Goal: Communication & Community: Answer question/provide support

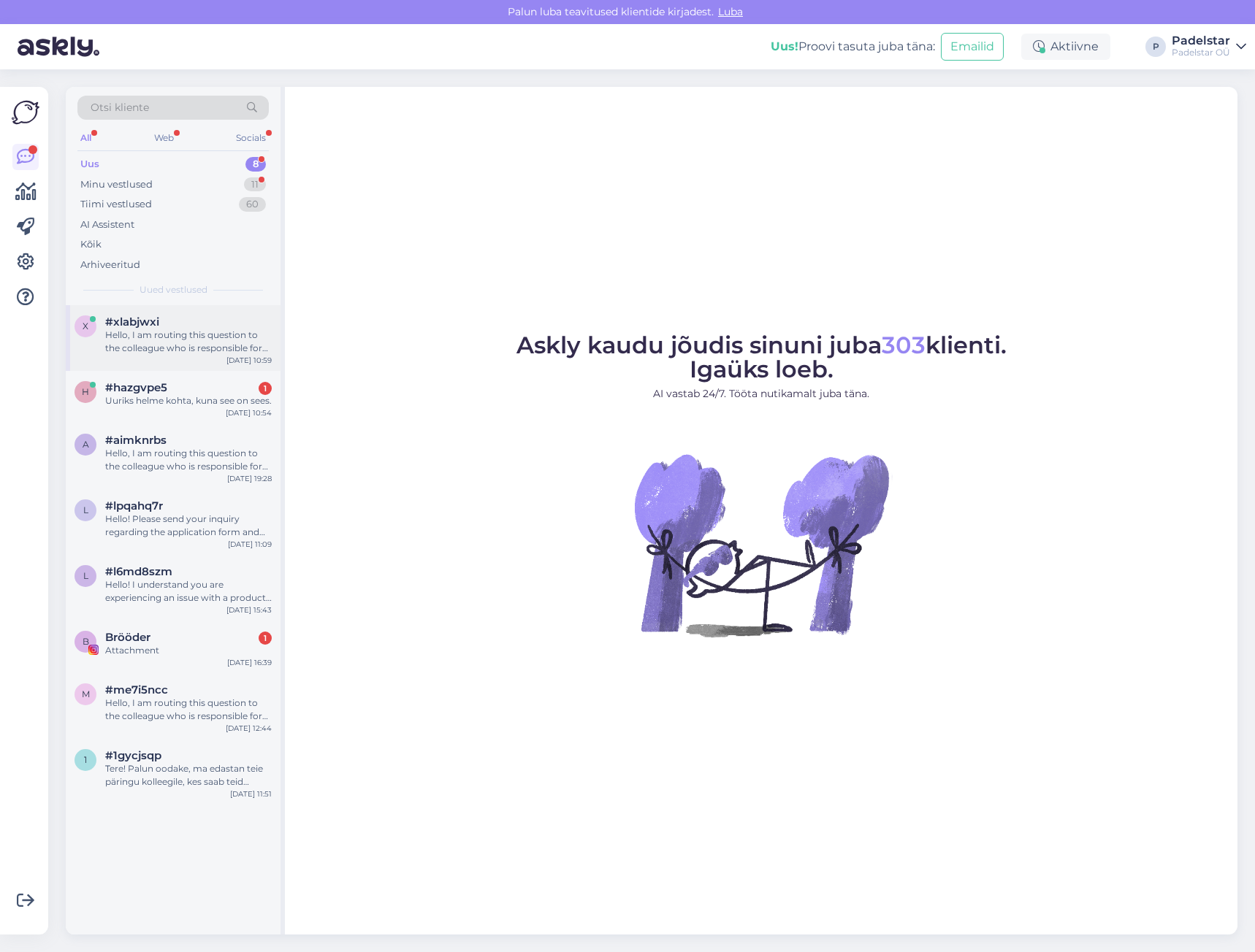
click at [178, 338] on div "Hello, I am routing this question to the colleague who is responsible for this …" at bounding box center [188, 342] width 167 height 26
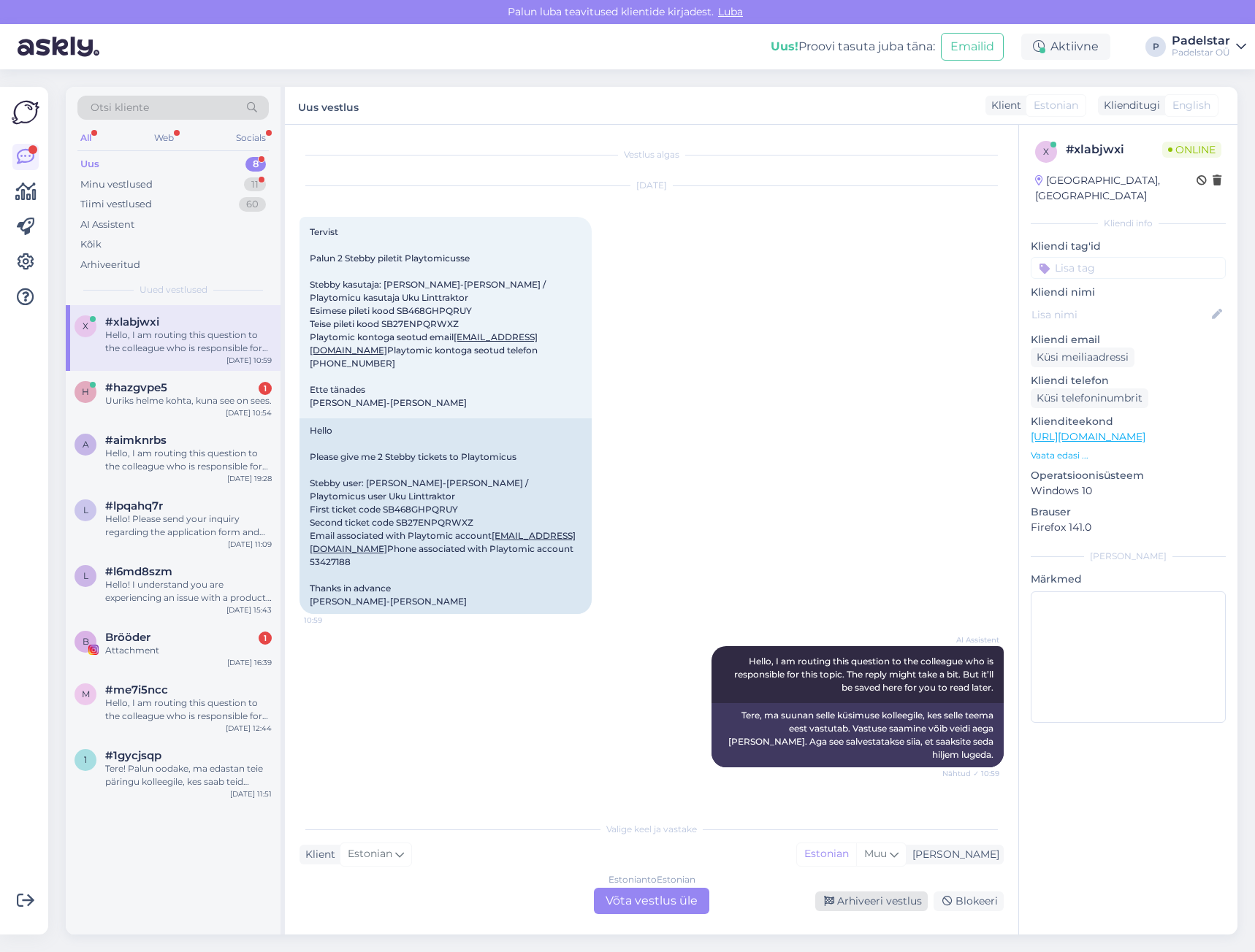
click at [914, 900] on div "Arhiveeri vestlus" at bounding box center [871, 901] width 112 height 19
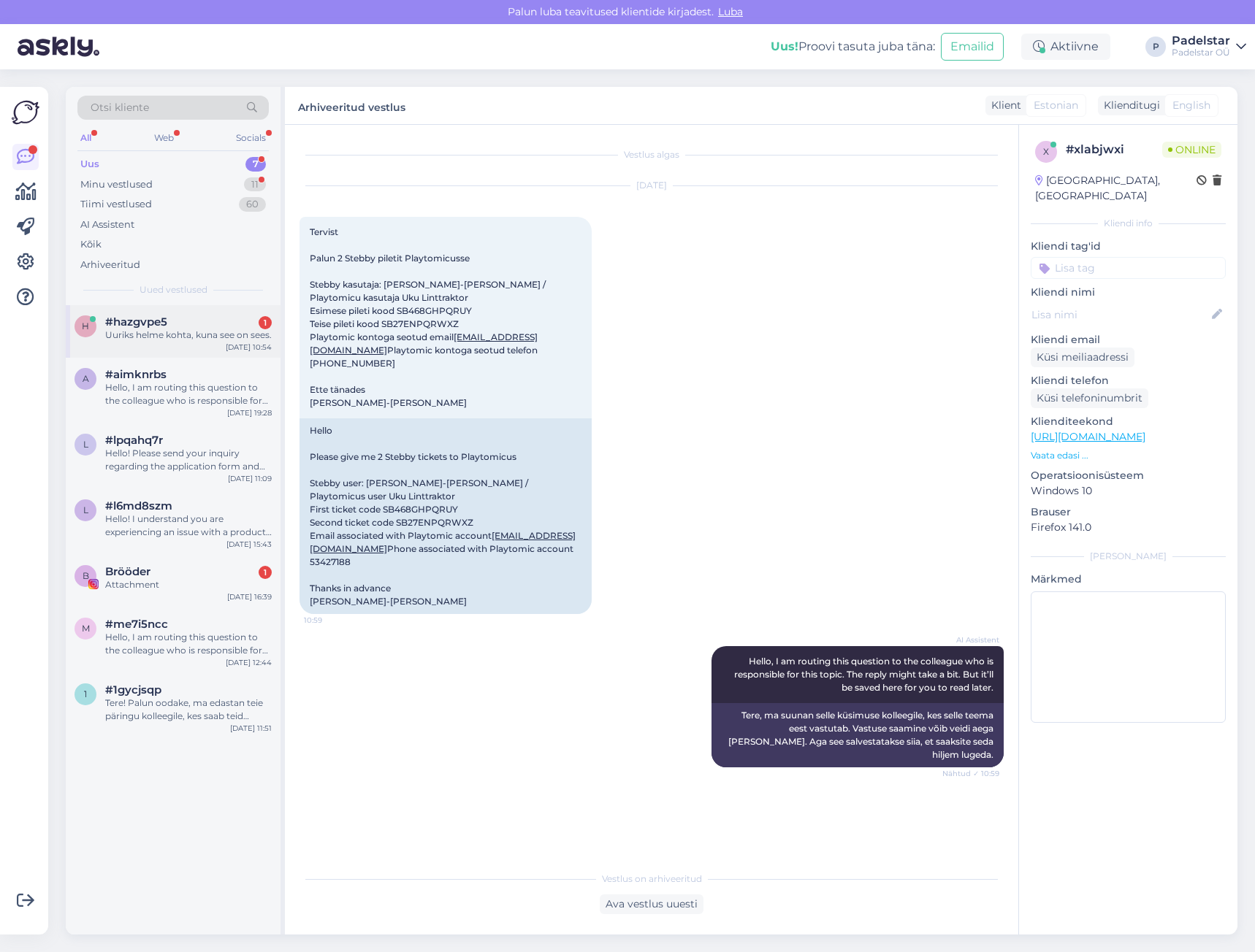
click at [198, 352] on div "h #hazgvpe5 1 Uuriks helme kohta, kuna see on sees. Aug 11 10:54" at bounding box center [173, 332] width 215 height 53
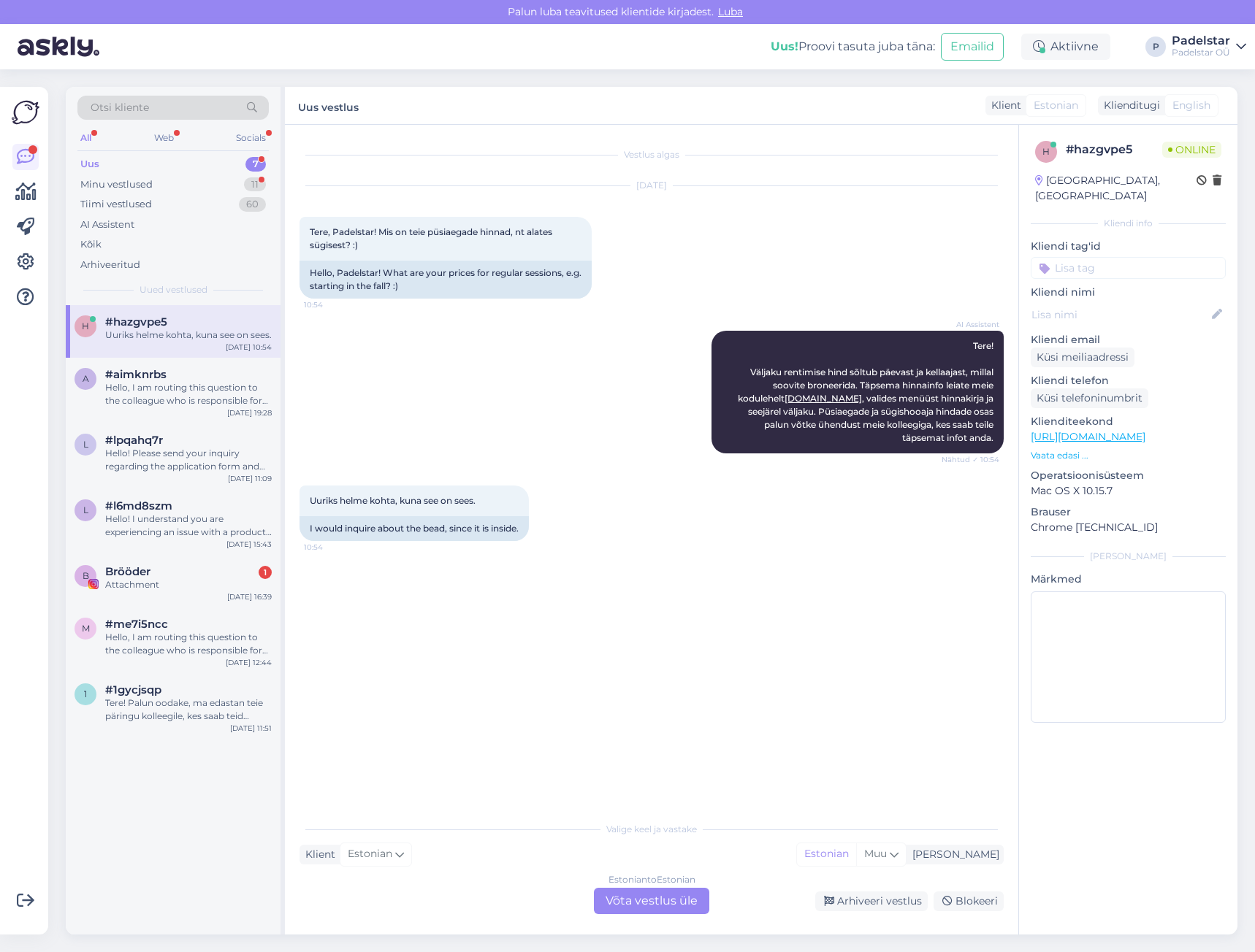
click at [696, 905] on div "Estonian to Estonian Võta vestlus üle" at bounding box center [651, 901] width 115 height 26
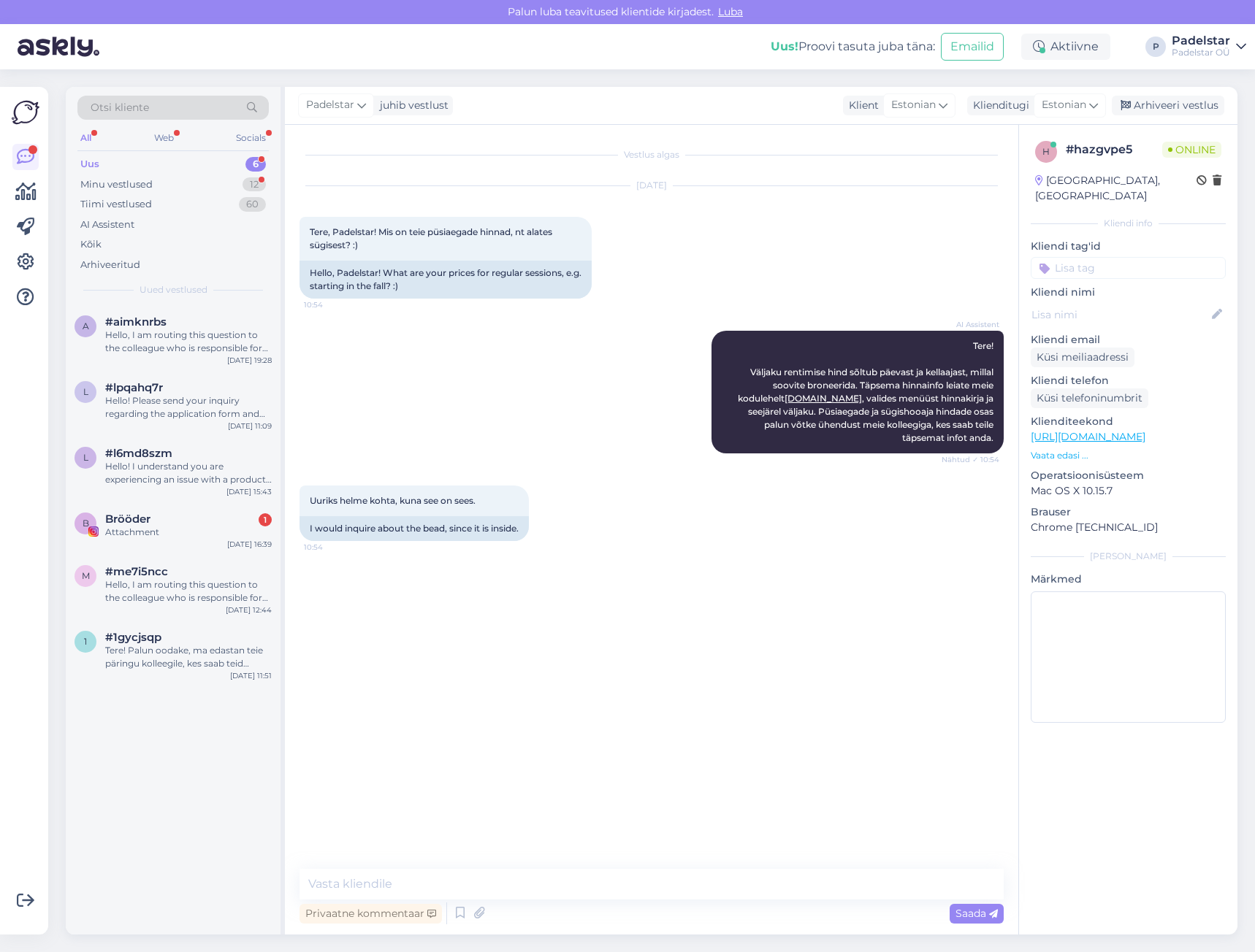
click at [502, 868] on div "Vestlus algas Aug 11 2025 Tere, Padelstar! Mis on teie püsiaegade hinnad, nt al…" at bounding box center [652, 530] width 734 height 810
click at [490, 883] on textarea at bounding box center [652, 885] width 704 height 31
click at [428, 882] on textarea "Tere Alates suvest teemepüsibroneeringuid vaid mei" at bounding box center [652, 875] width 704 height 48
click at [606, 885] on textarea "Tere Alates suvest teeme püsibroneeringuid vaid mei" at bounding box center [652, 875] width 704 height 48
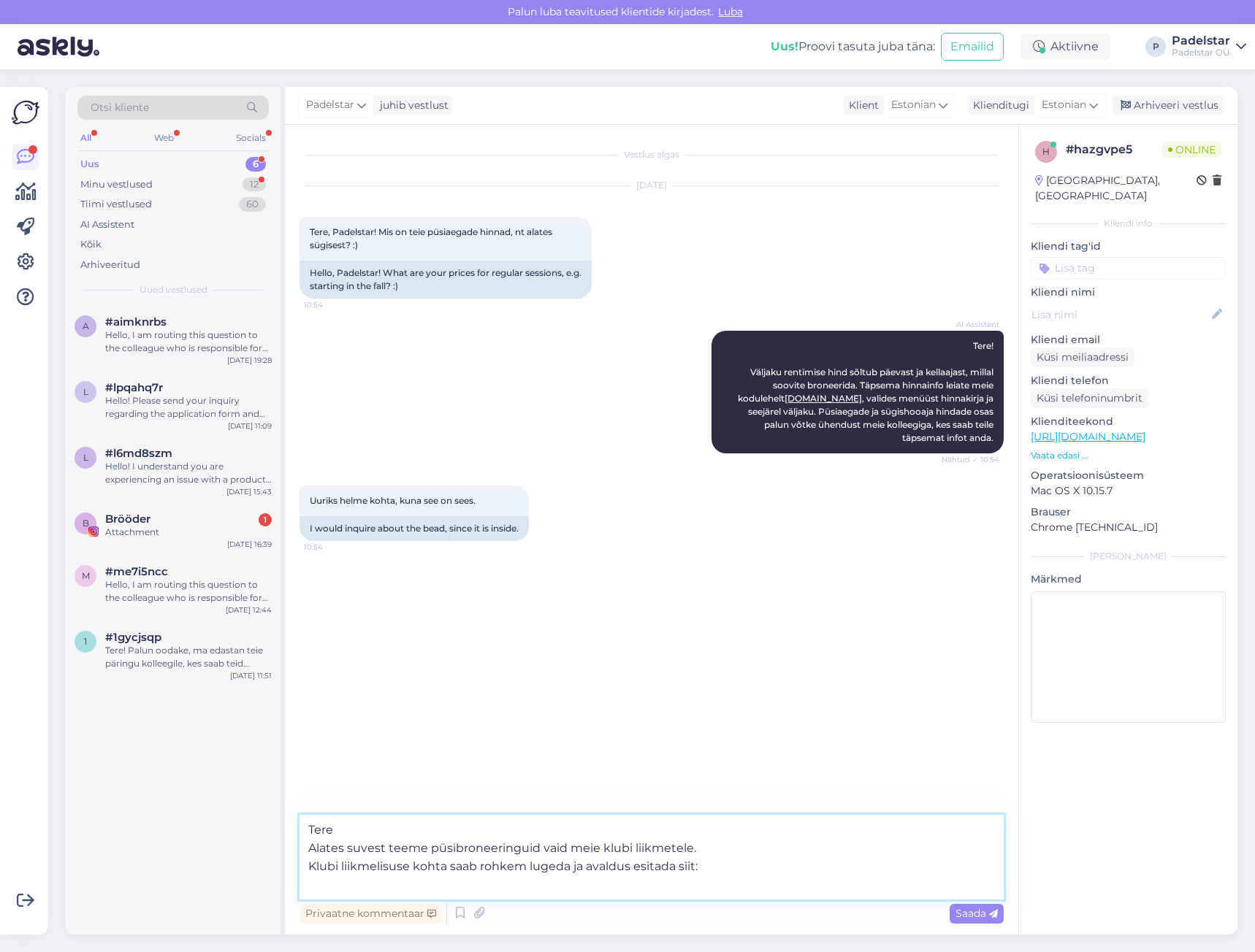
click at [631, 872] on textarea "Tere Alates suvest teeme püsibroneeringuid vaid meie klubi liikmetele. Klubi li…" at bounding box center [652, 857] width 704 height 84
click at [626, 884] on textarea "Tere Alates suvest teeme püsibroneeringuid vaid meie klubi liikmetele. Klubi li…" at bounding box center [652, 857] width 704 height 84
click at [323, 892] on textarea "Tere Alates suvest teeme püsibroneeringuid vaid meie klubi liikmetele. Klubi li…" at bounding box center [652, 857] width 704 height 84
paste textarea "[URL][DOMAIN_NAME]"
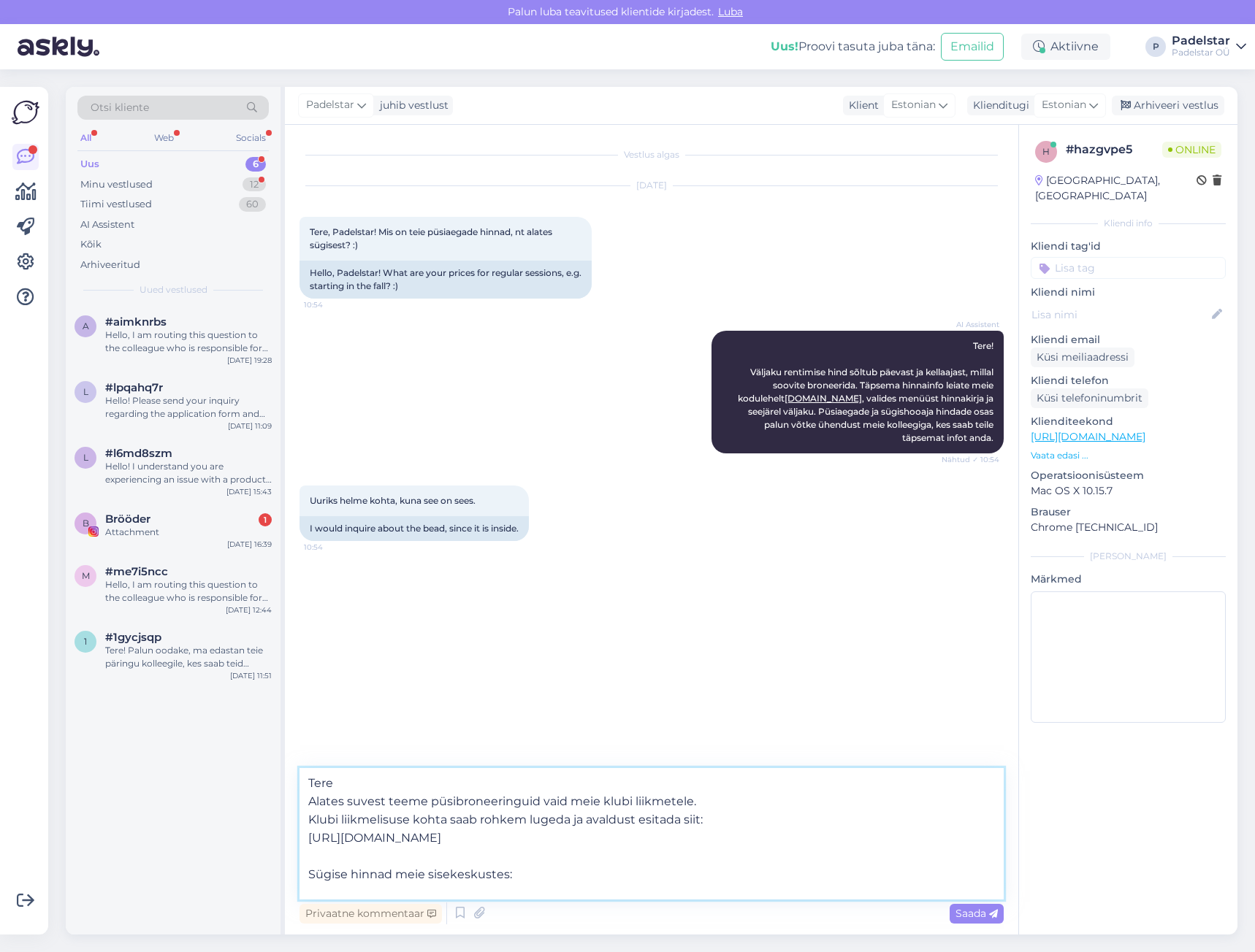
scroll to position [19, 0]
type textarea "Tere Alates suvest teeme püsibroneeringuid vaid meie klubi liikmetele. Klubi li…"
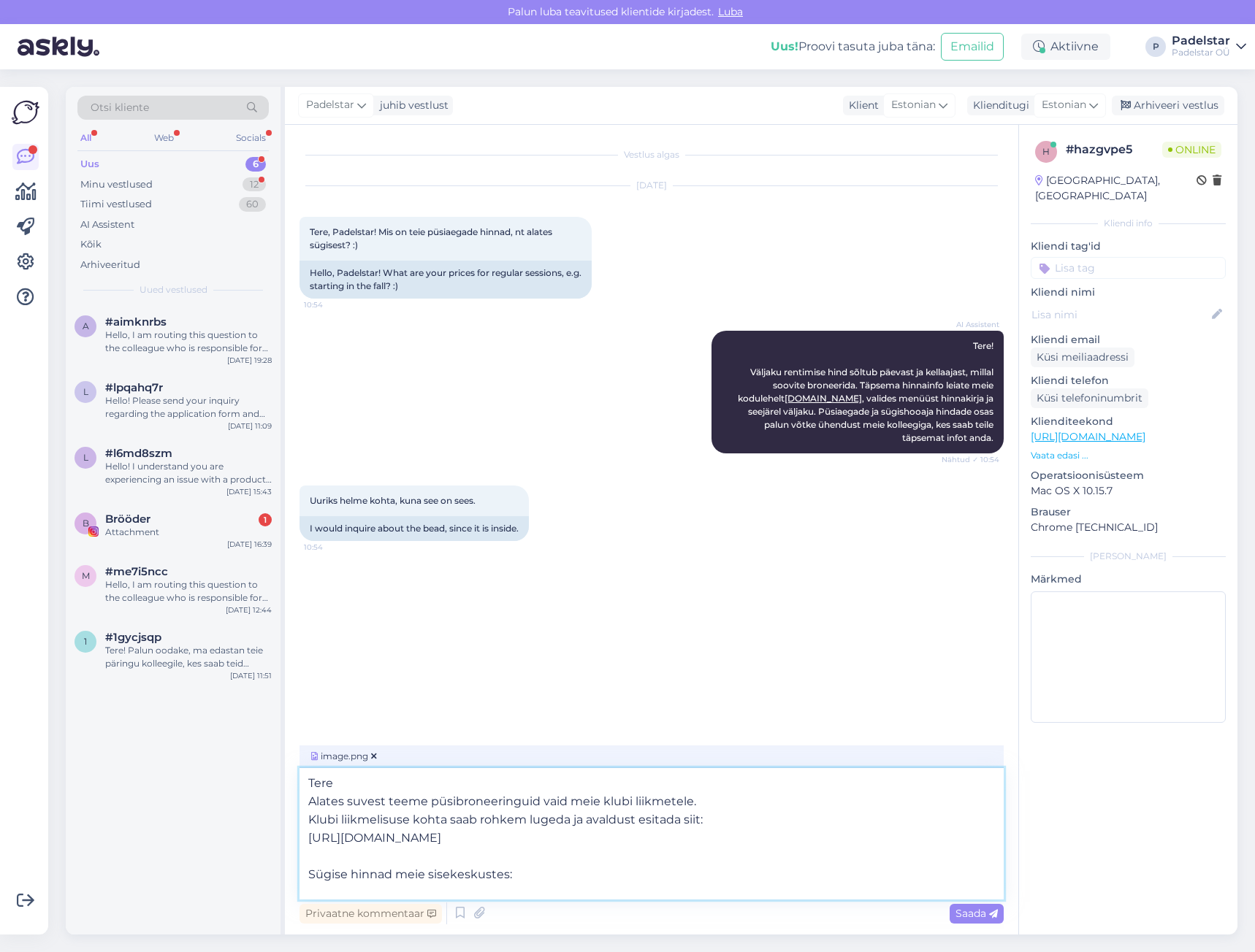
scroll to position [26, 0]
click at [963, 905] on div "Saada" at bounding box center [977, 913] width 54 height 19
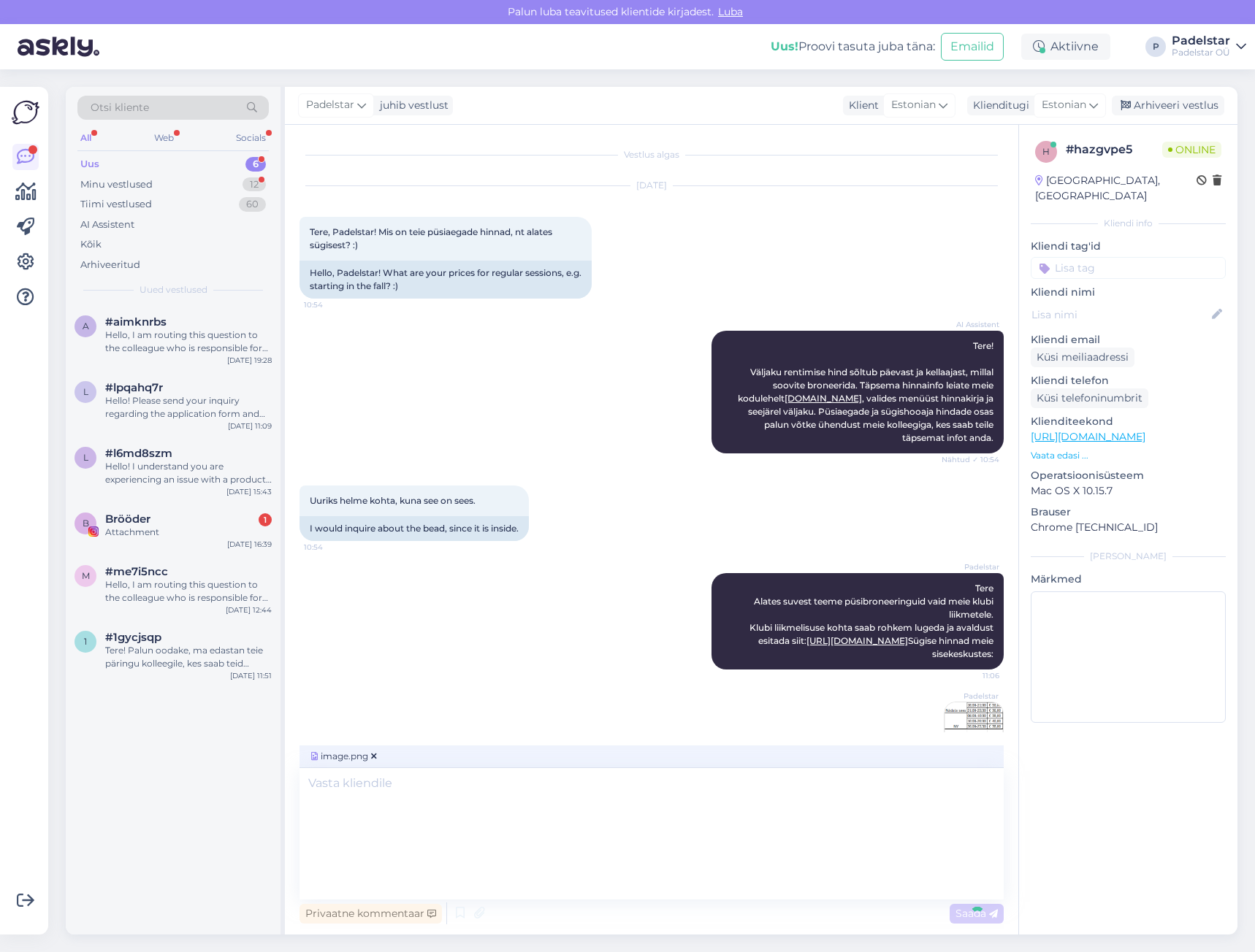
scroll to position [0, 0]
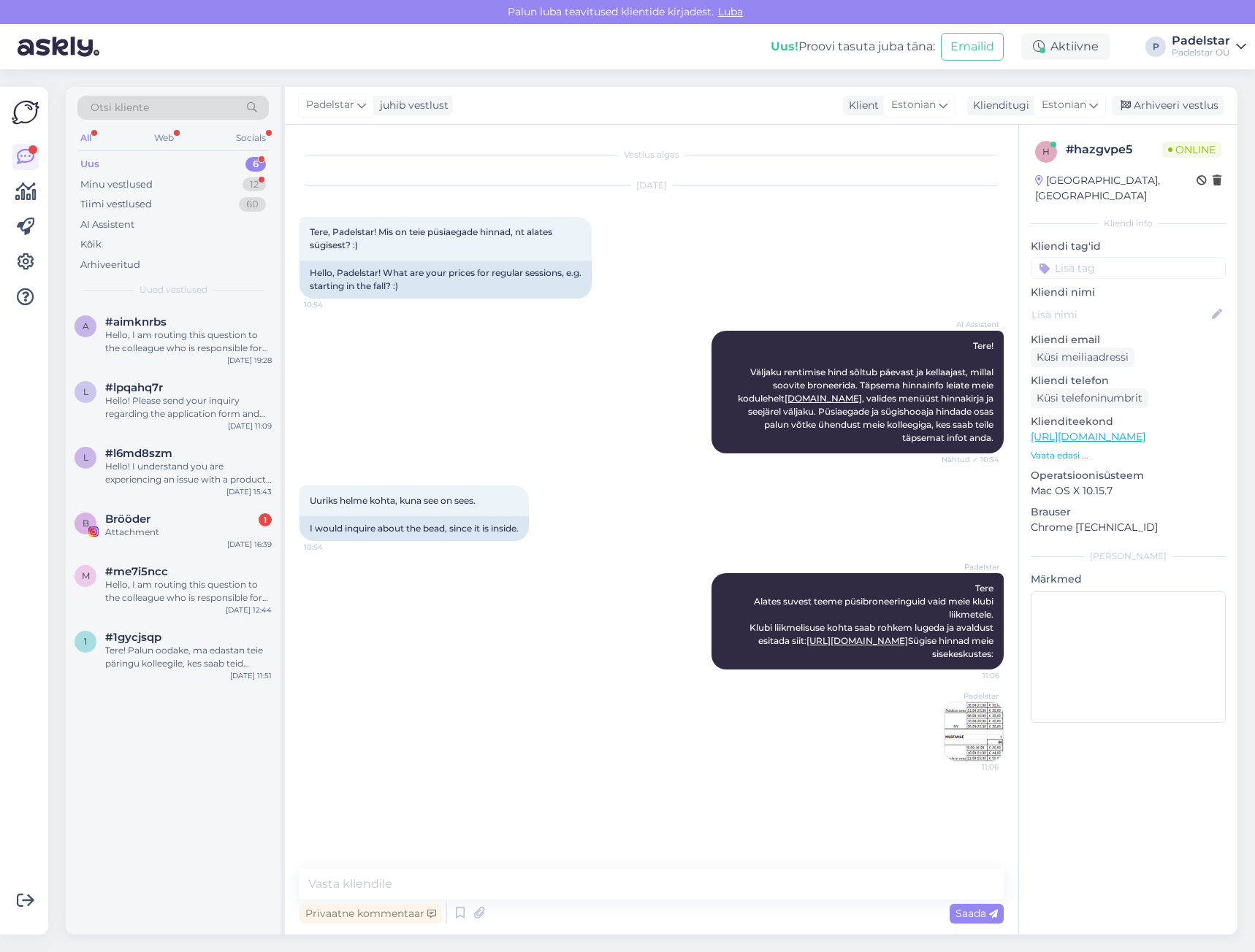
click at [982, 761] on img at bounding box center [973, 731] width 58 height 58
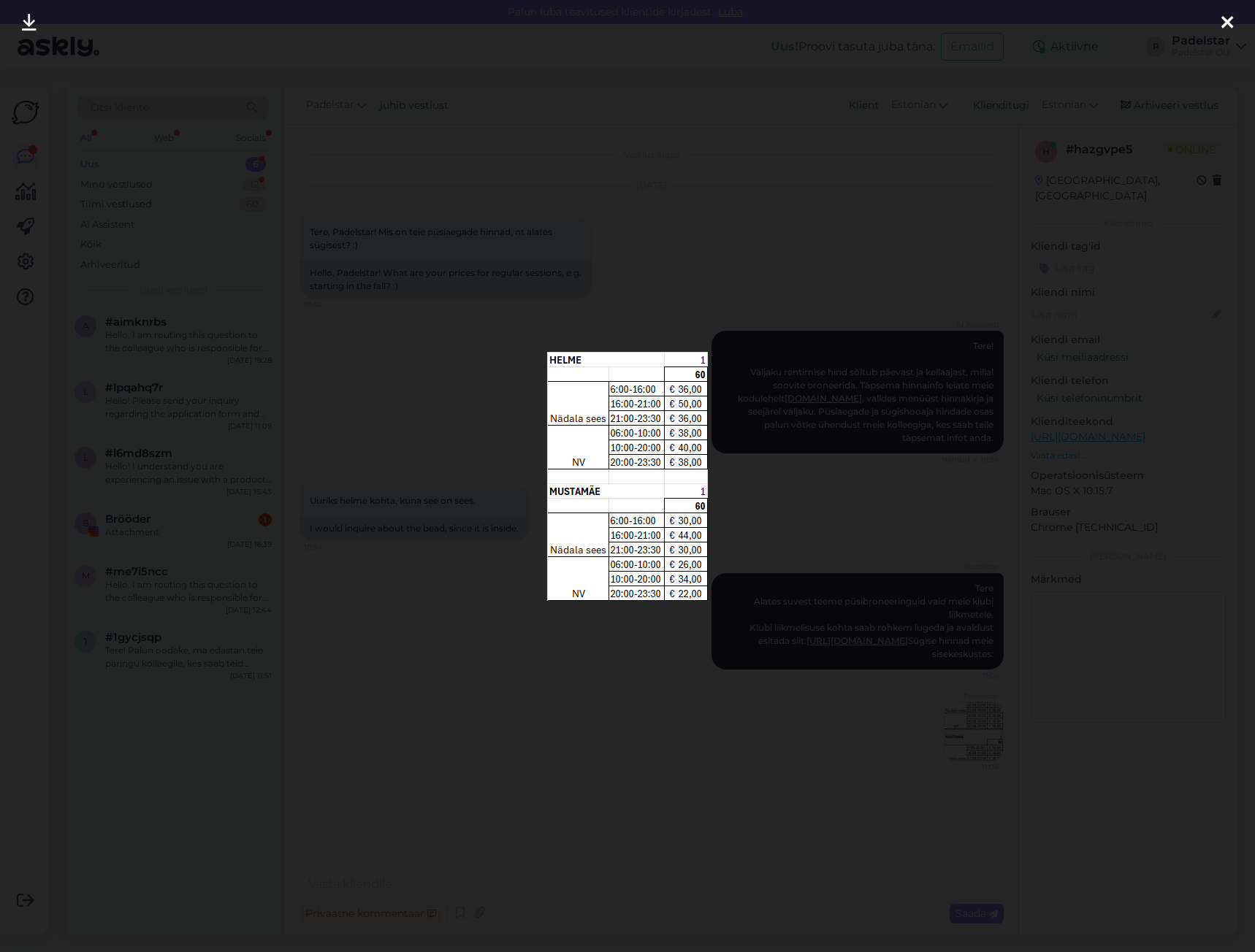
click at [658, 710] on div at bounding box center [628, 476] width 1255 height 952
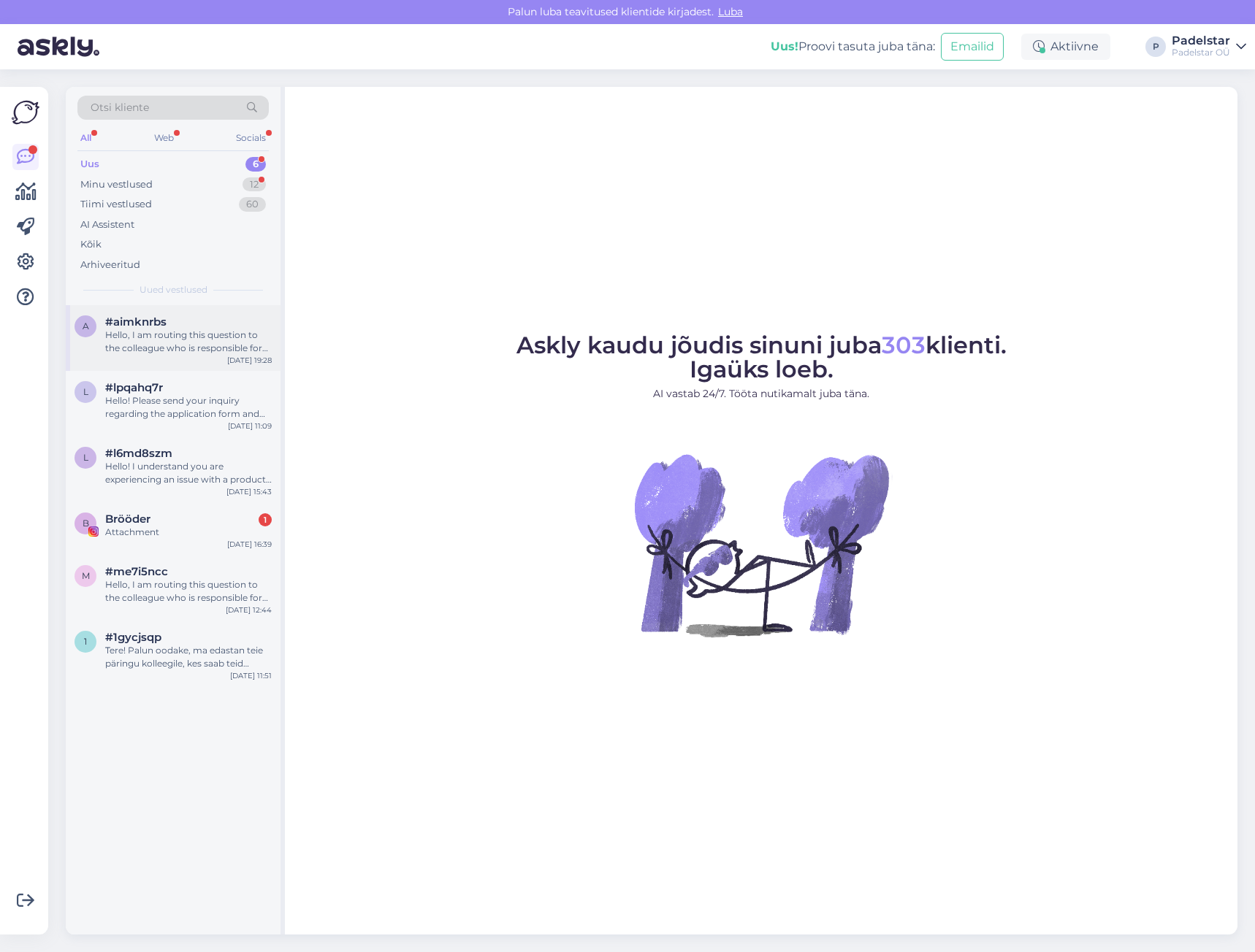
click at [168, 340] on div "Hello, I am routing this question to the colleague who is responsible for this …" at bounding box center [188, 342] width 167 height 26
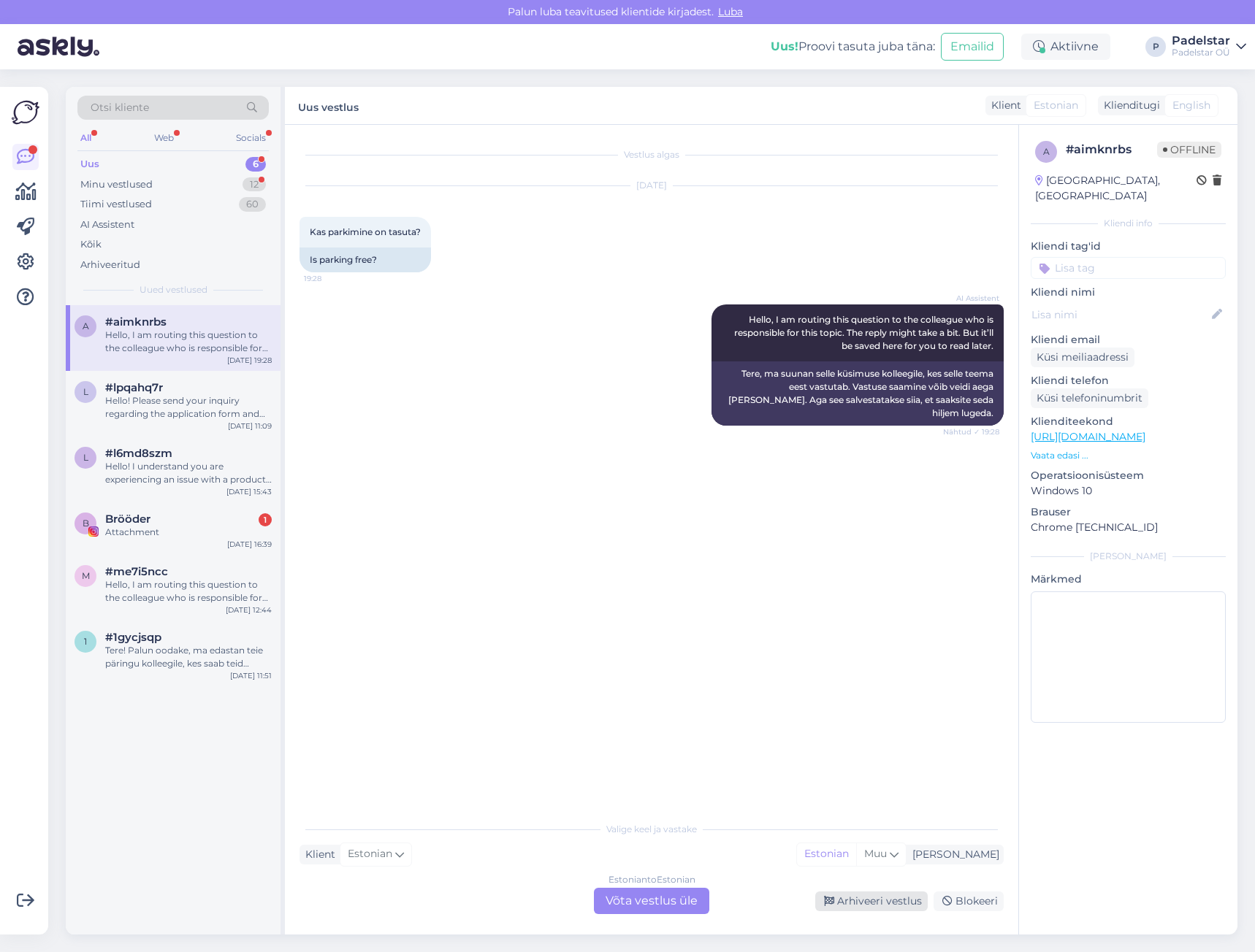
click at [916, 909] on div "Arhiveeri vestlus" at bounding box center [871, 901] width 112 height 19
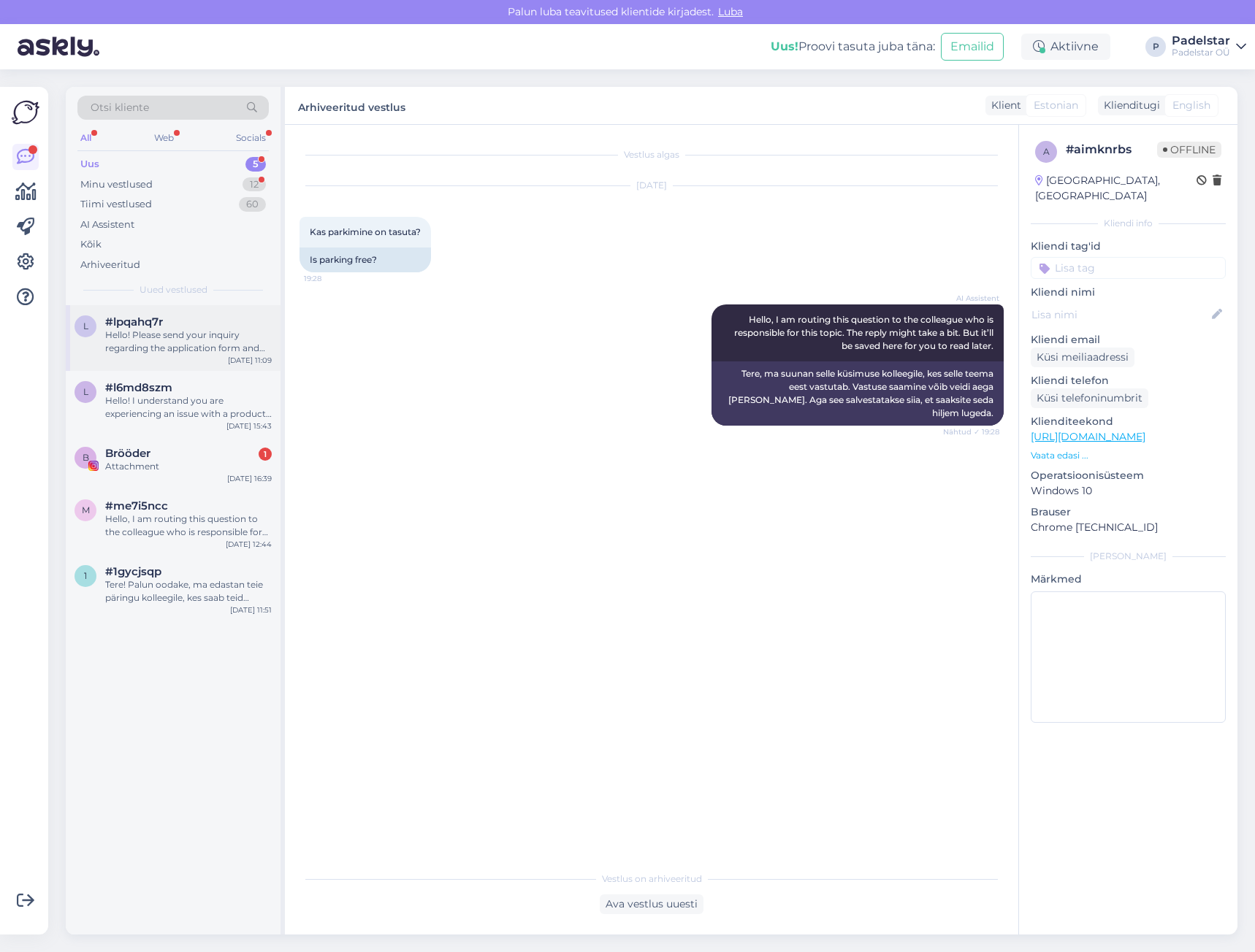
click at [143, 344] on div "Hello! Please send your inquiry regarding the application form and beginner pad…" at bounding box center [188, 342] width 167 height 26
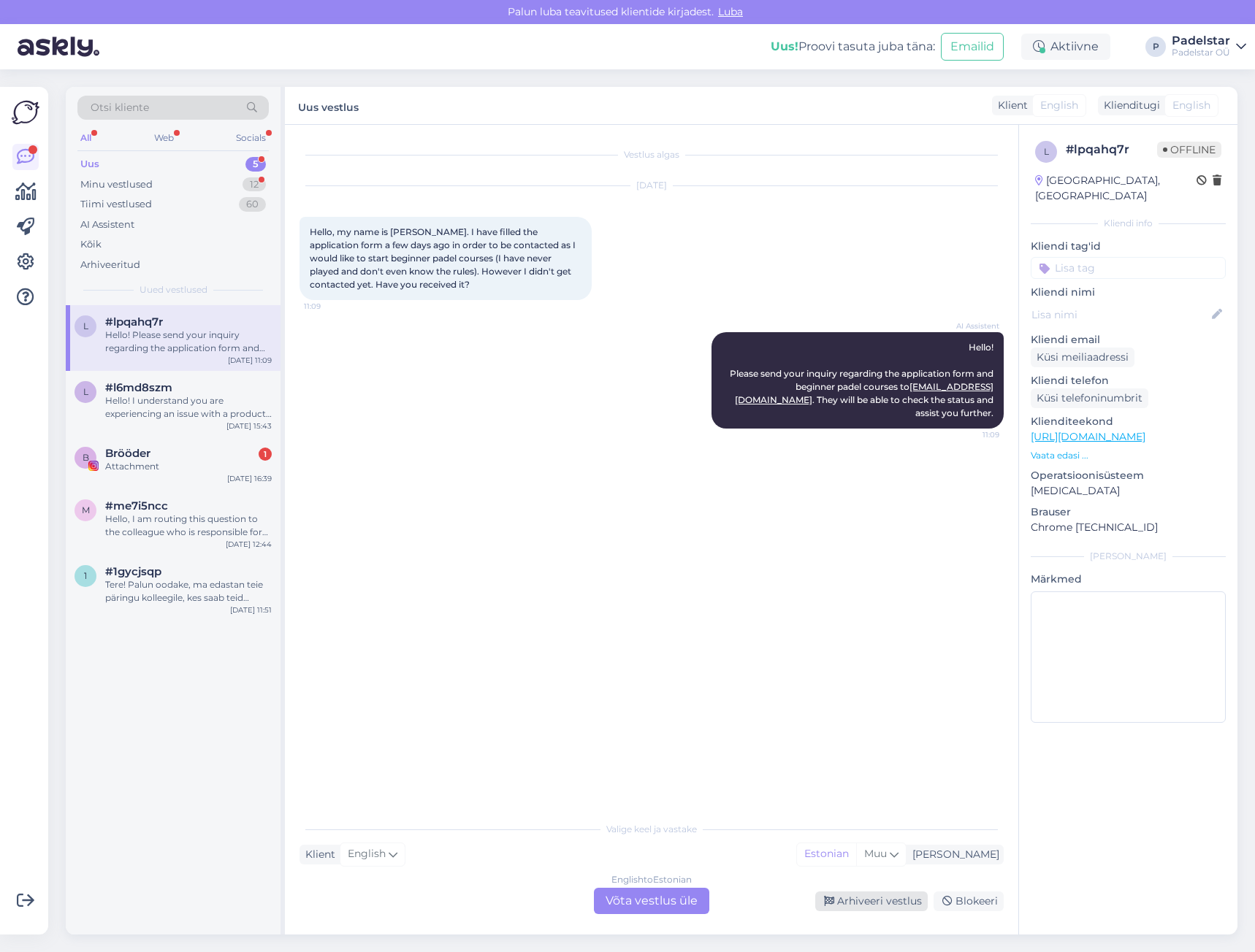
click at [876, 909] on div "Arhiveeri vestlus" at bounding box center [871, 901] width 112 height 19
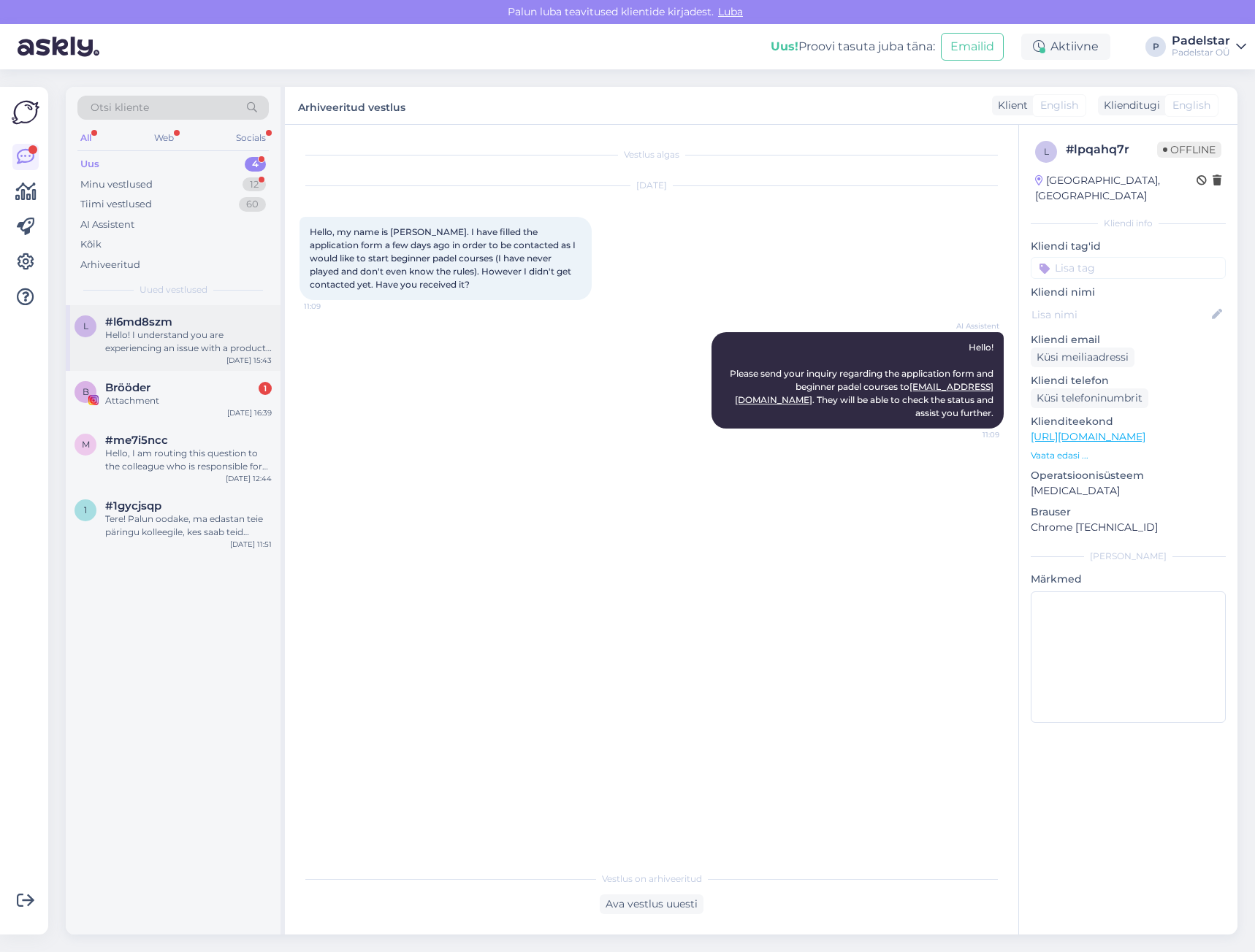
click at [203, 346] on div "Hello! I understand you are experiencing an issue with a product stuck in the f…" at bounding box center [188, 342] width 167 height 26
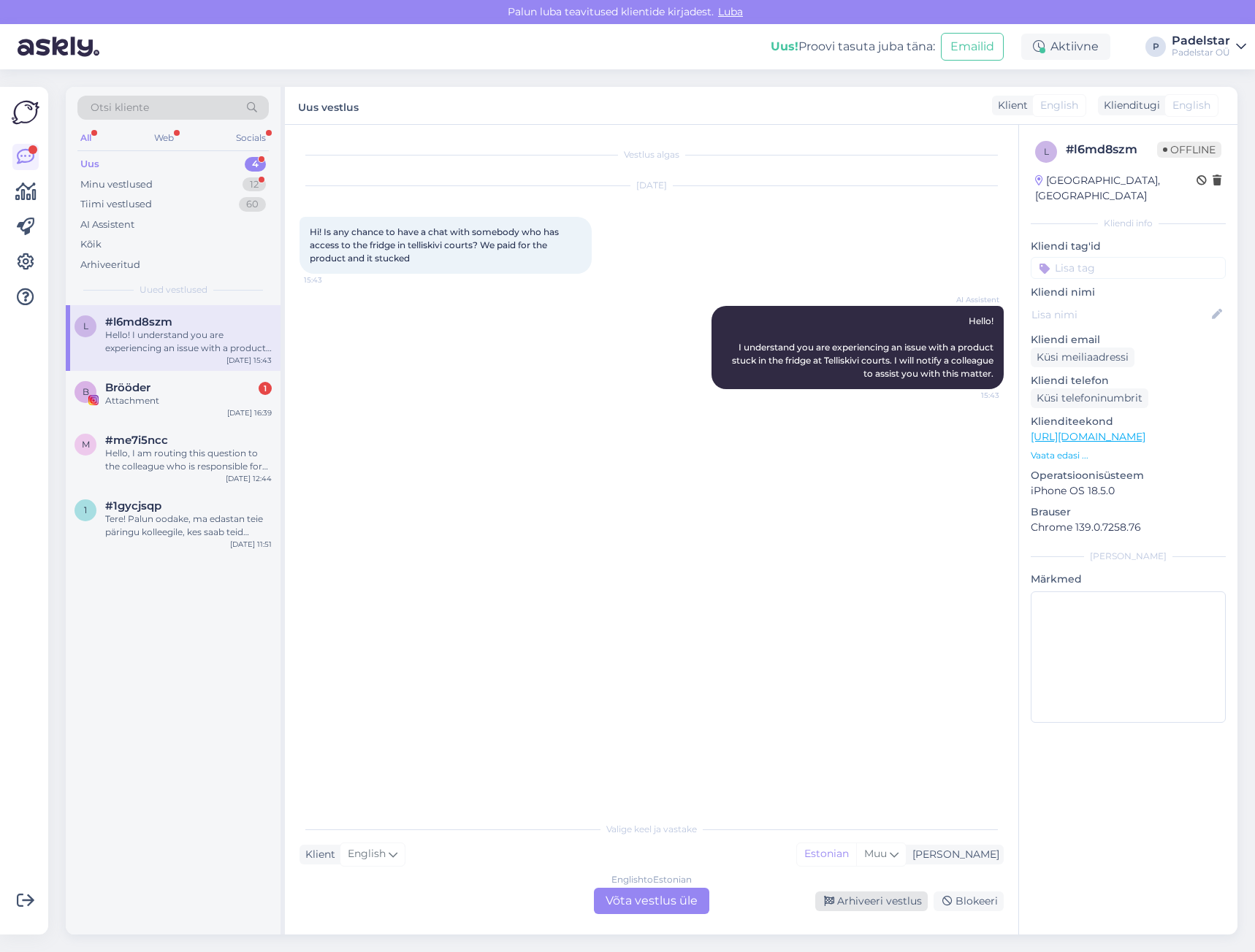
click at [885, 892] on div "Arhiveeri vestlus" at bounding box center [871, 901] width 112 height 19
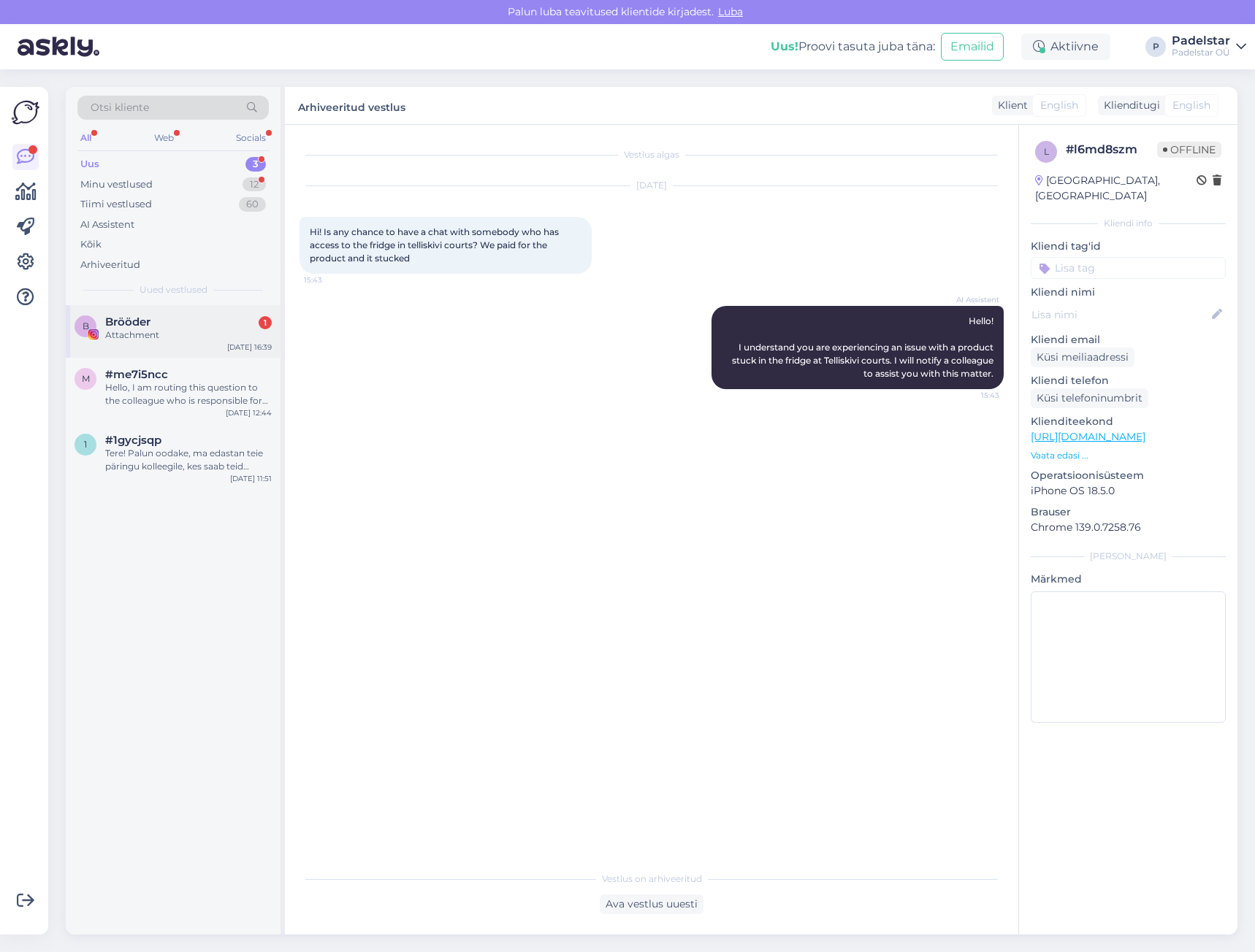
click at [147, 351] on div "B Brööder 1 Attachment [DATE] 16:39" at bounding box center [173, 332] width 215 height 53
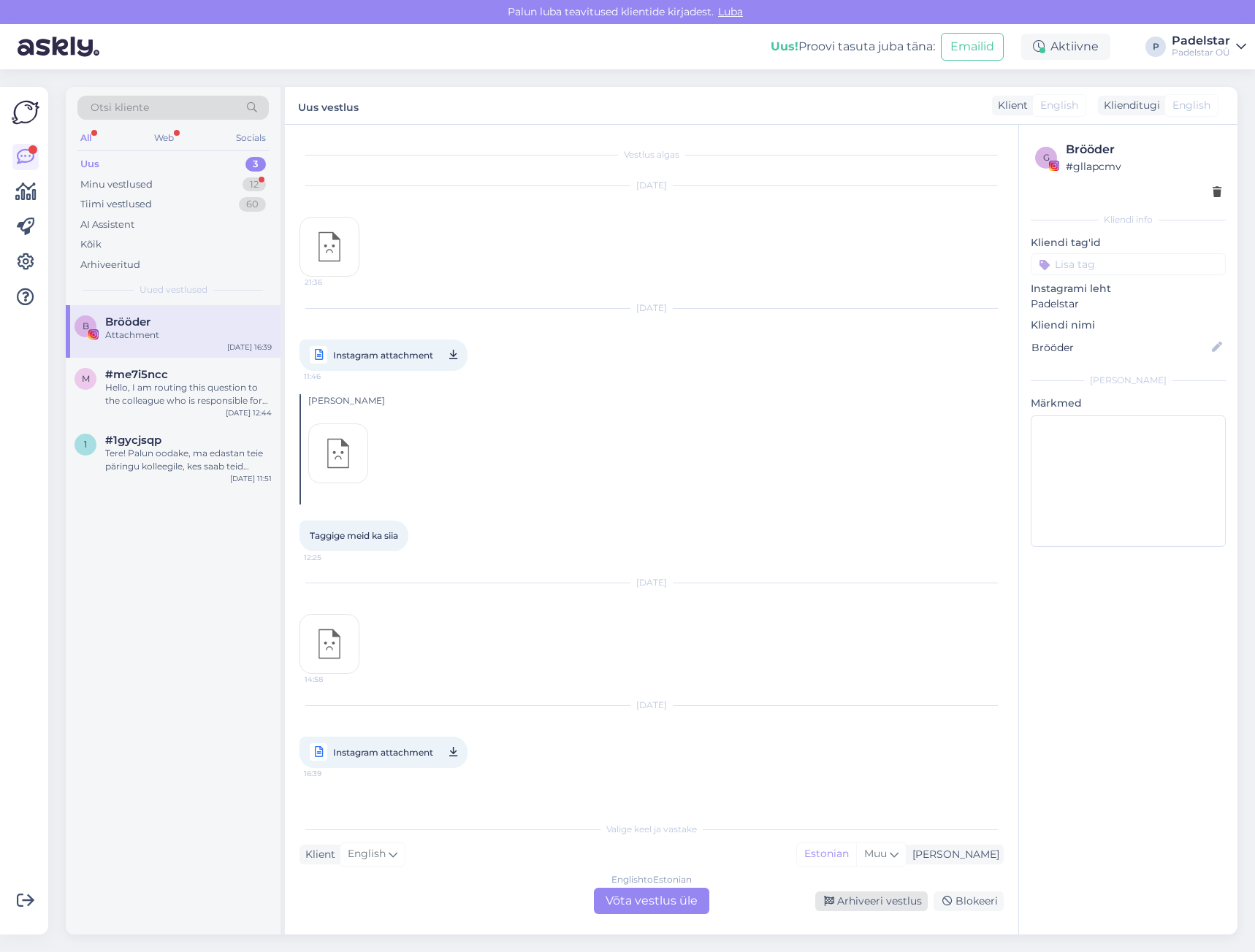
click at [867, 899] on div "Arhiveeri vestlus" at bounding box center [871, 901] width 112 height 19
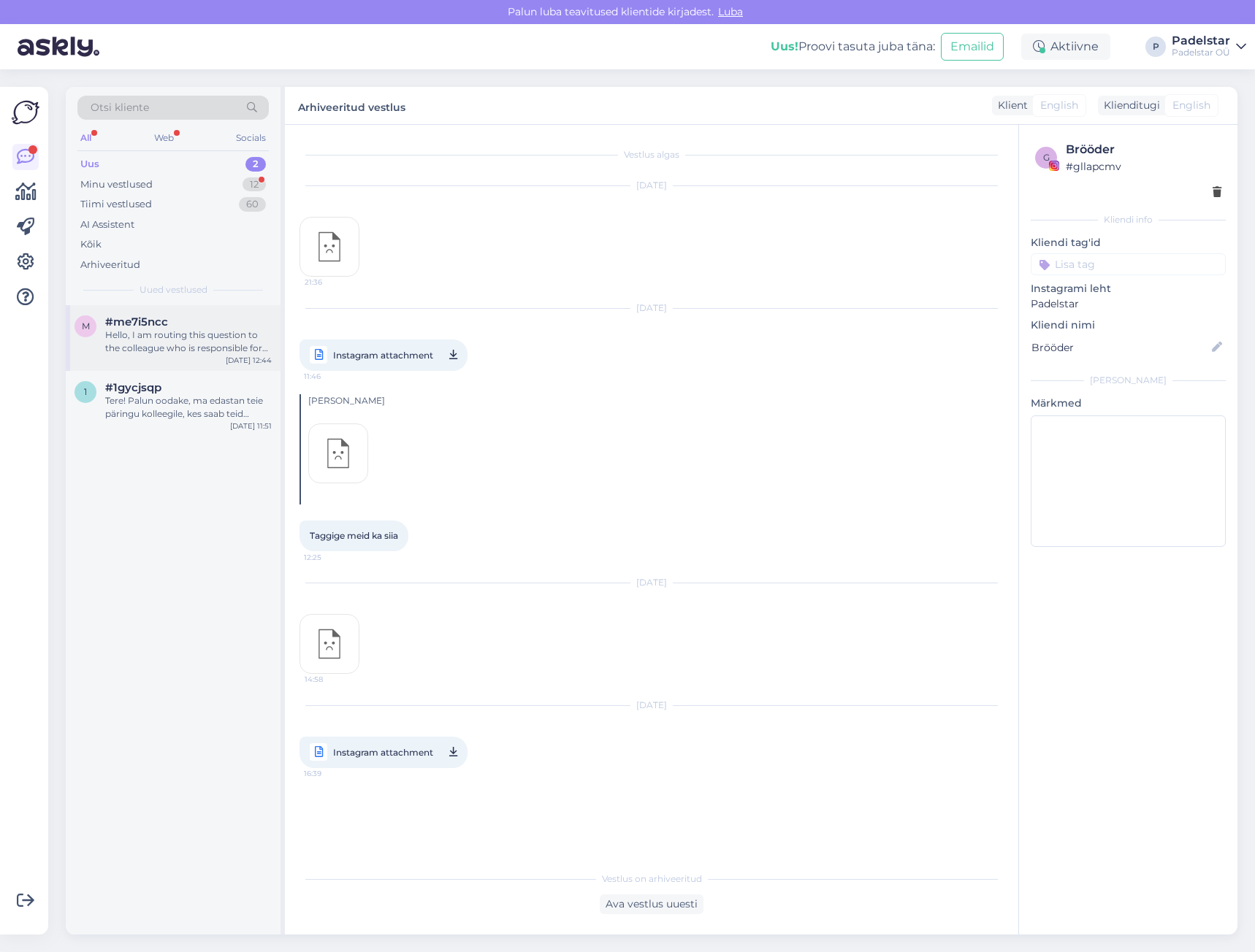
click at [174, 360] on div "m #me7i5ncc Hello, I am routing this question to the colleague who is responsib…" at bounding box center [173, 338] width 215 height 66
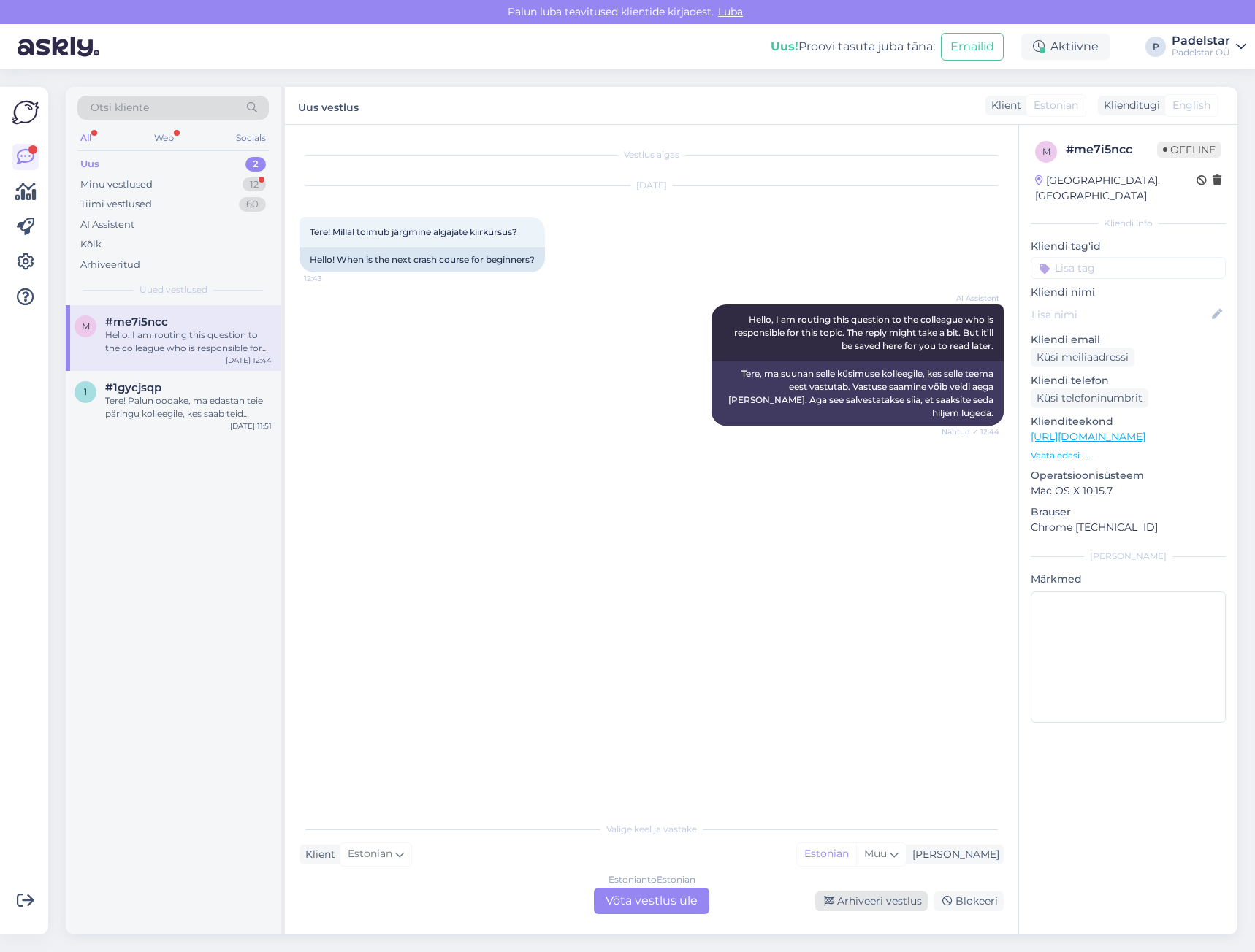
click at [875, 906] on div "Arhiveeri vestlus" at bounding box center [871, 901] width 112 height 19
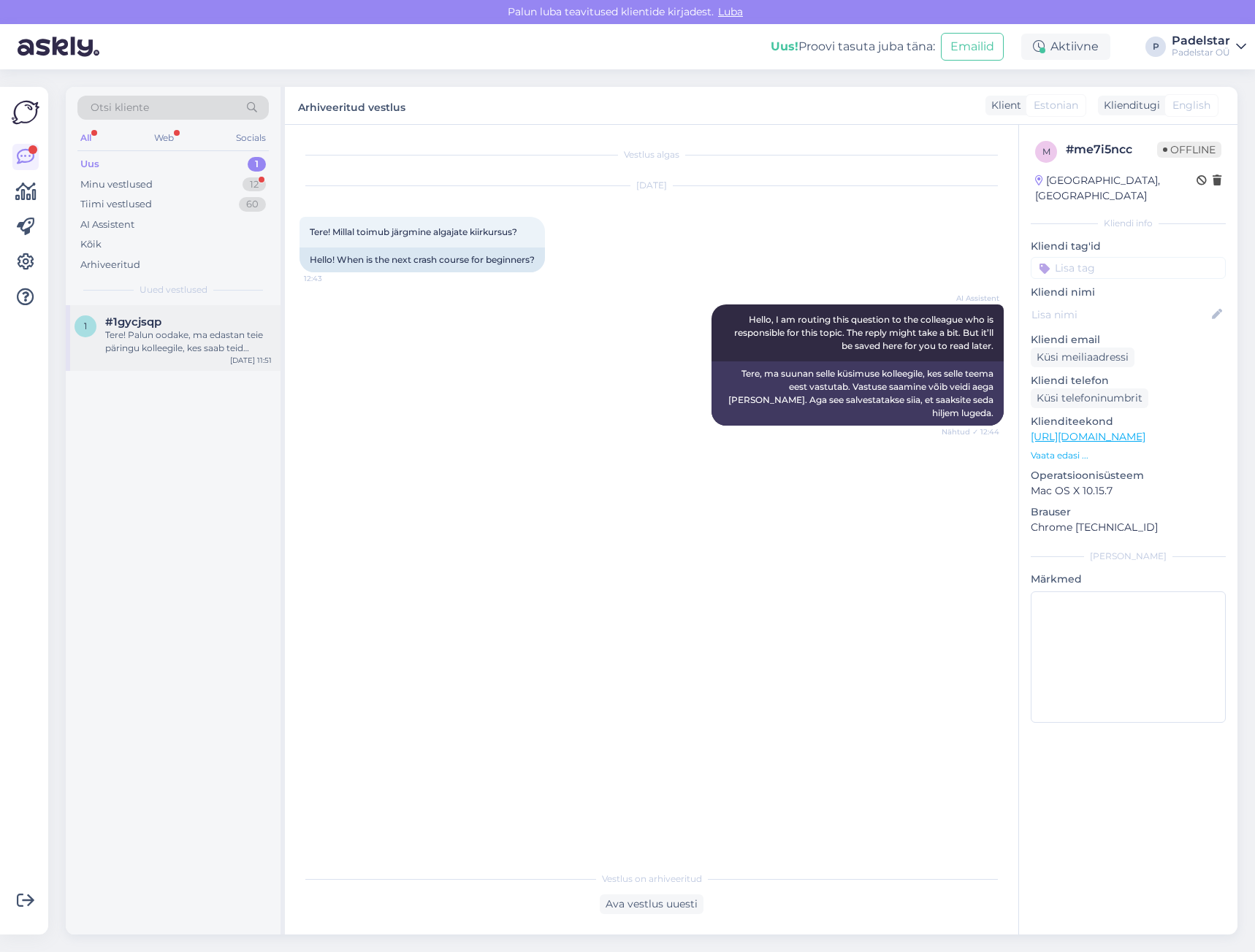
click at [138, 339] on div "Tere! Palun oodake, ma edastan teie päringu kolleegile, kes saab teid aidata." at bounding box center [188, 342] width 167 height 26
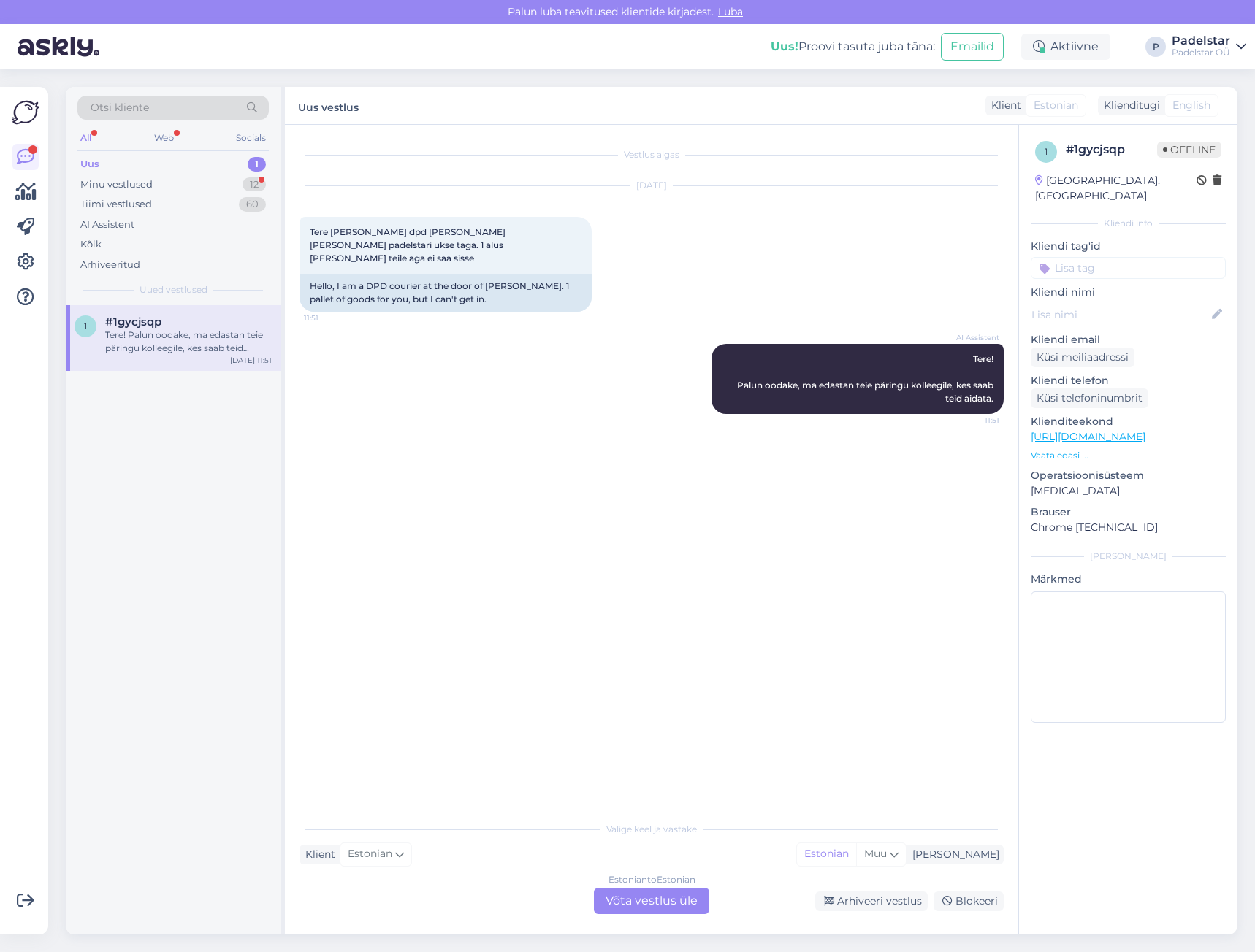
click at [858, 912] on div "Estonian to Estonian Võta vestlus üle Arhiveeri vestlus Blokeeri" at bounding box center [652, 901] width 704 height 26
click at [866, 902] on div "Arhiveeri vestlus" at bounding box center [871, 901] width 112 height 19
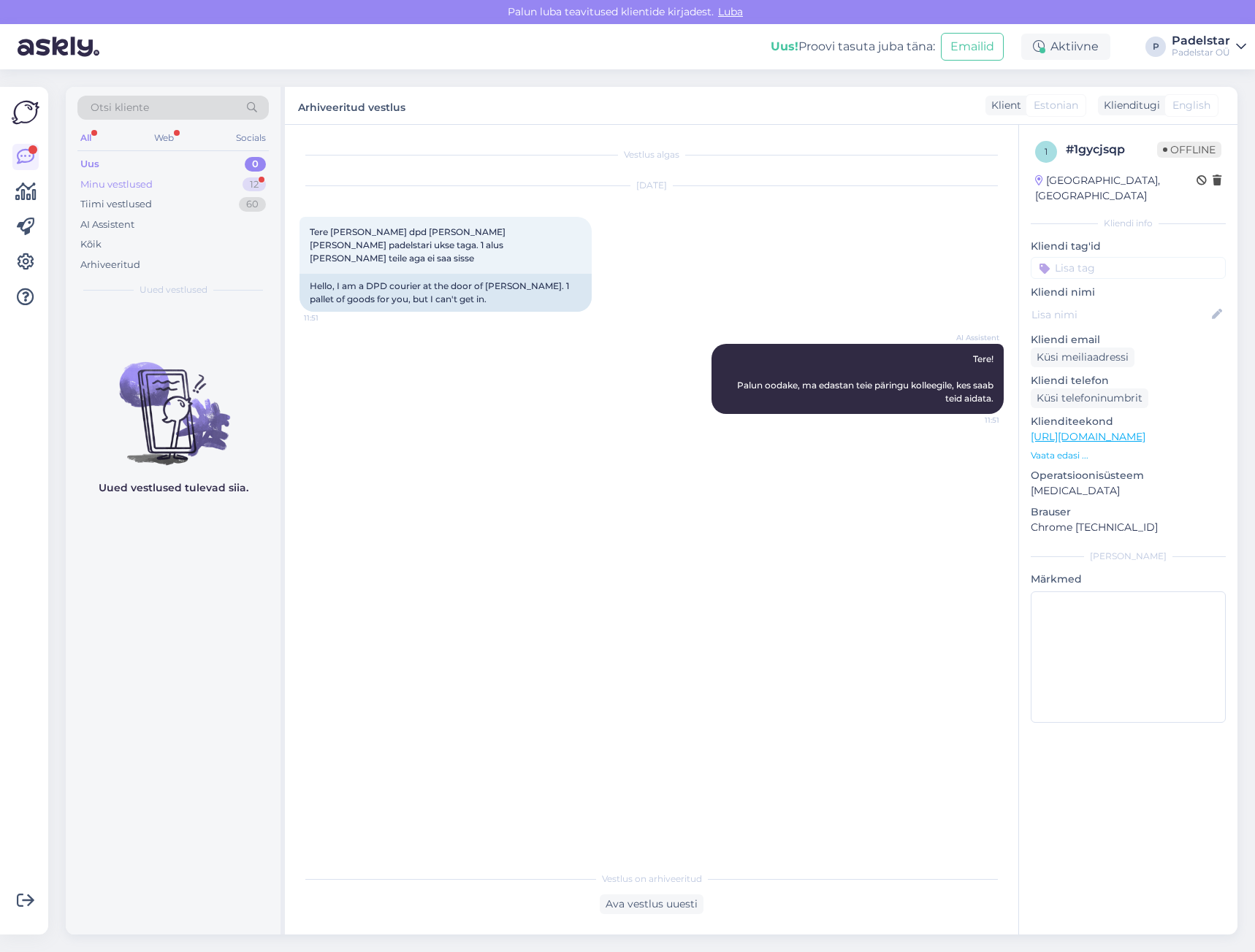
click at [145, 180] on div "Minu vestlused" at bounding box center [116, 184] width 72 height 15
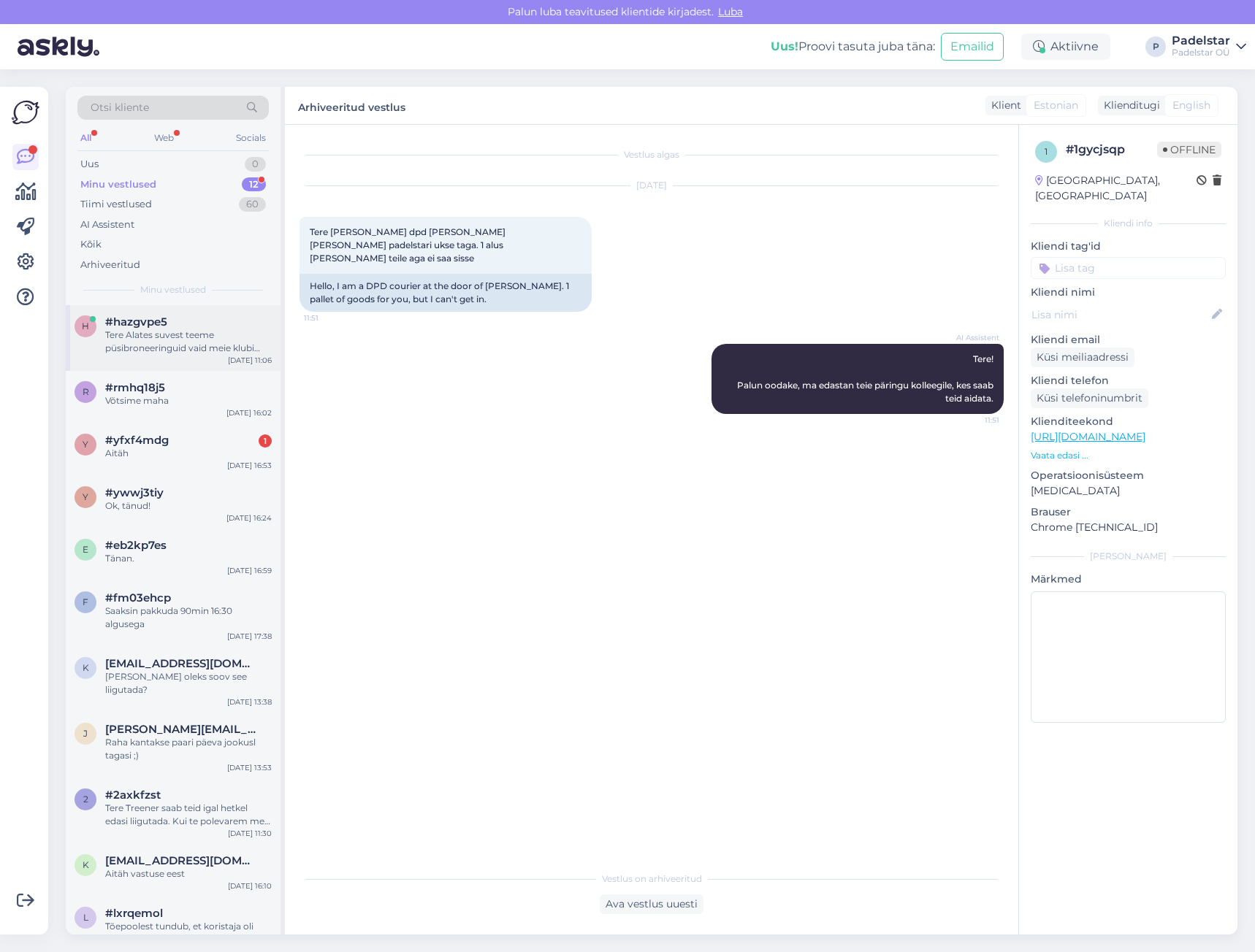
click at [171, 338] on div "Tere Alates suvest teeme püsibroneeringuid vaid meie klubi liikmetele. Klubi li…" at bounding box center [188, 342] width 167 height 26
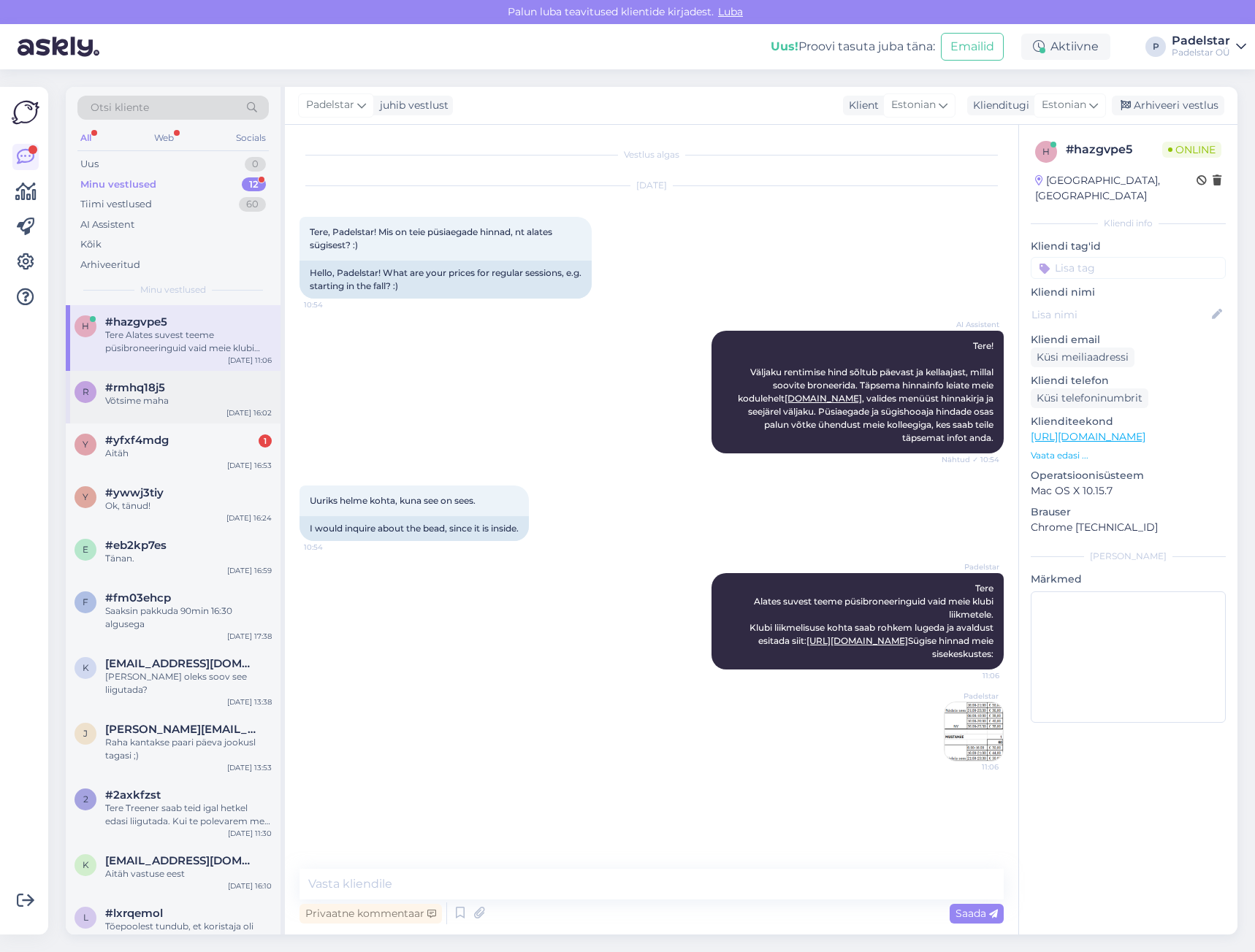
click at [155, 389] on span "#rmhq18j5" at bounding box center [135, 387] width 60 height 13
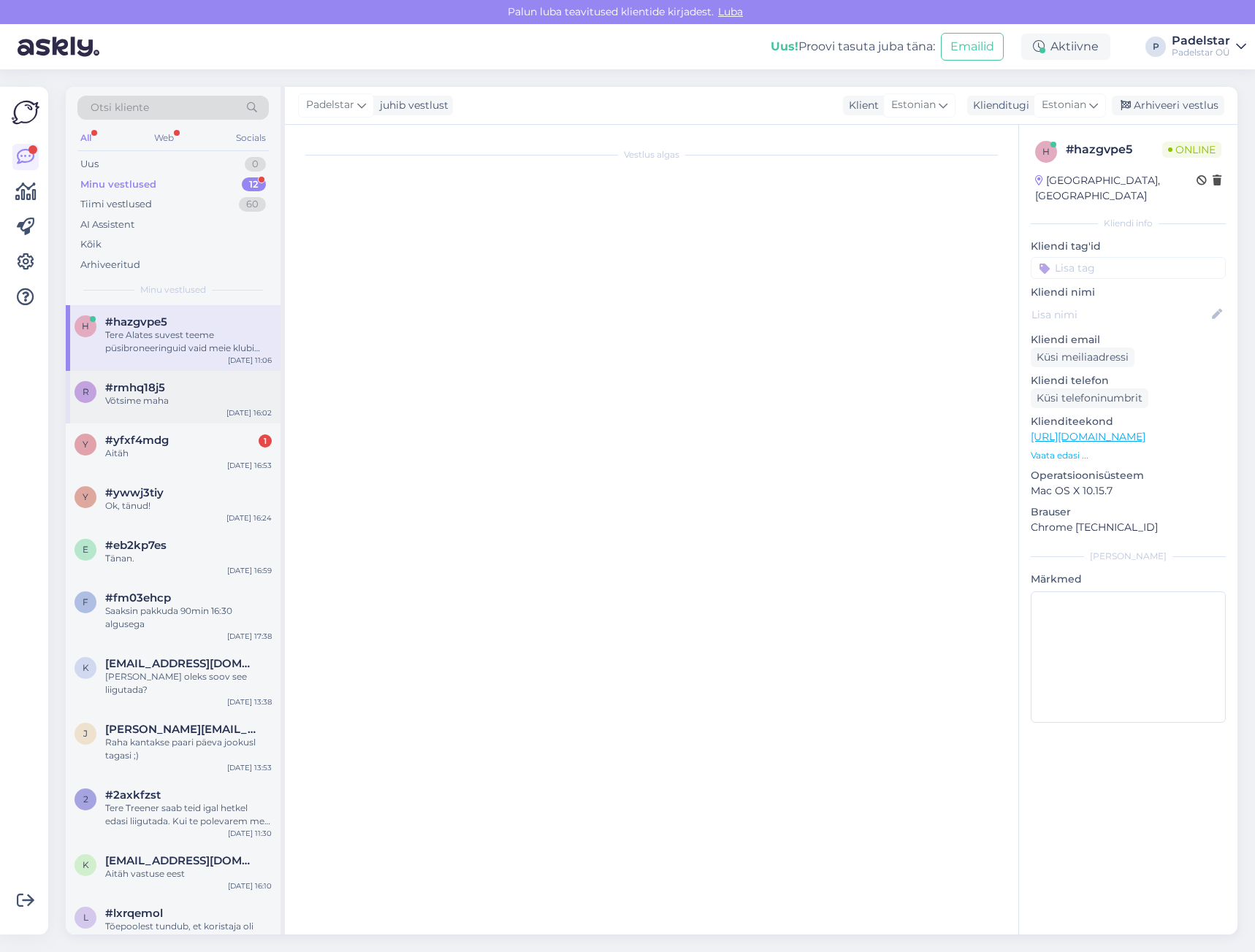
scroll to position [558, 0]
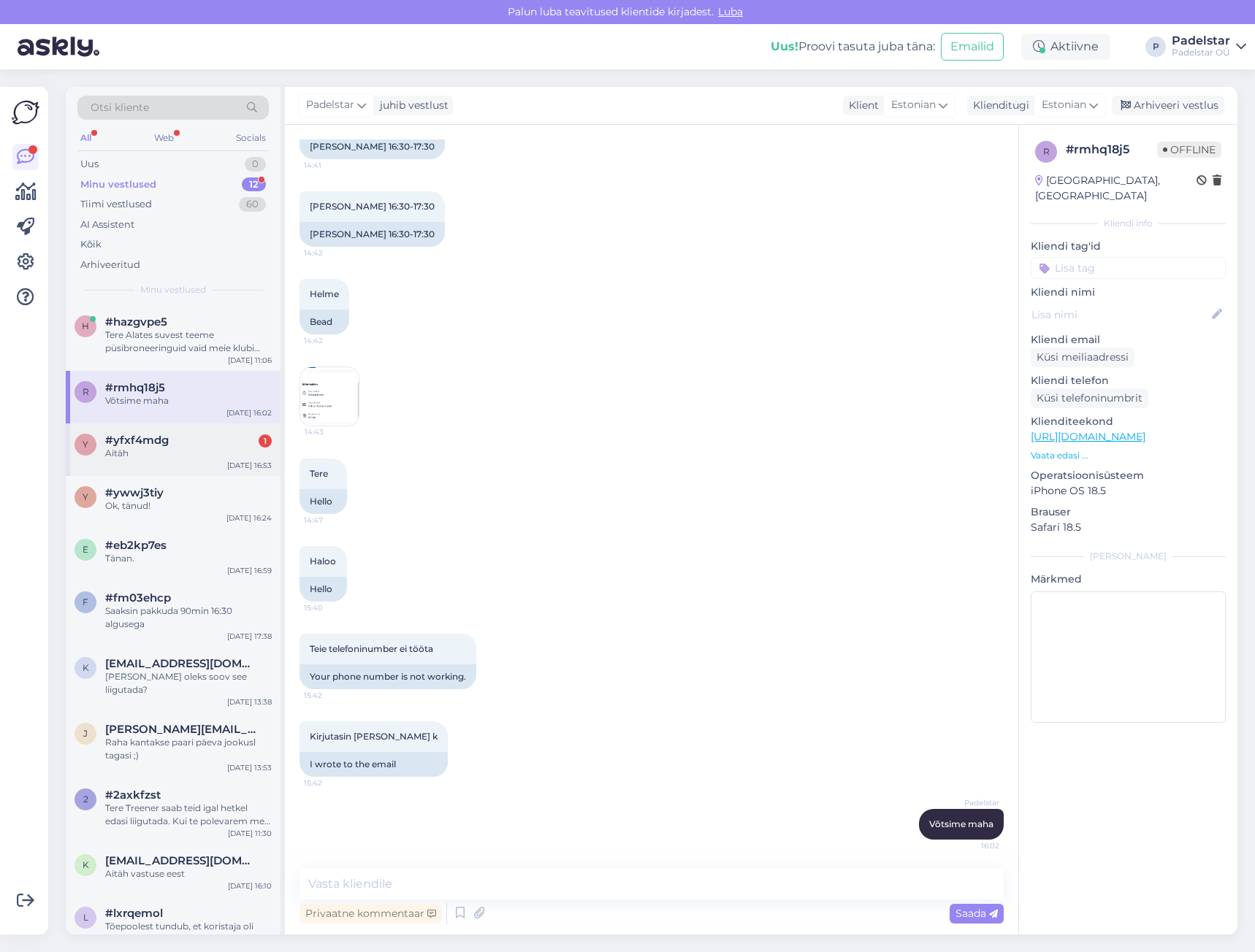
click at [165, 438] on span "#yfxf4mdg" at bounding box center [137, 440] width 64 height 13
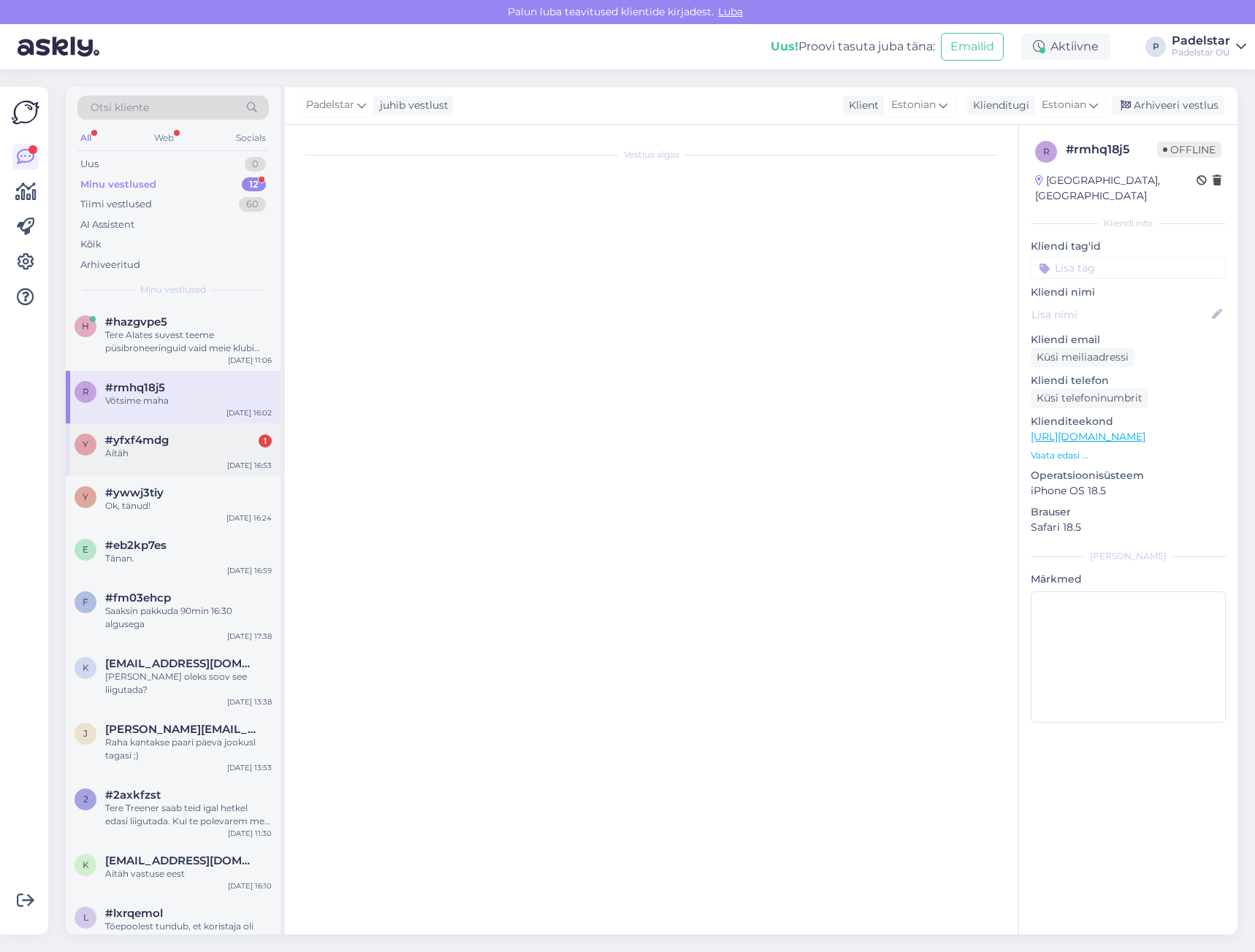
scroll to position [0, 0]
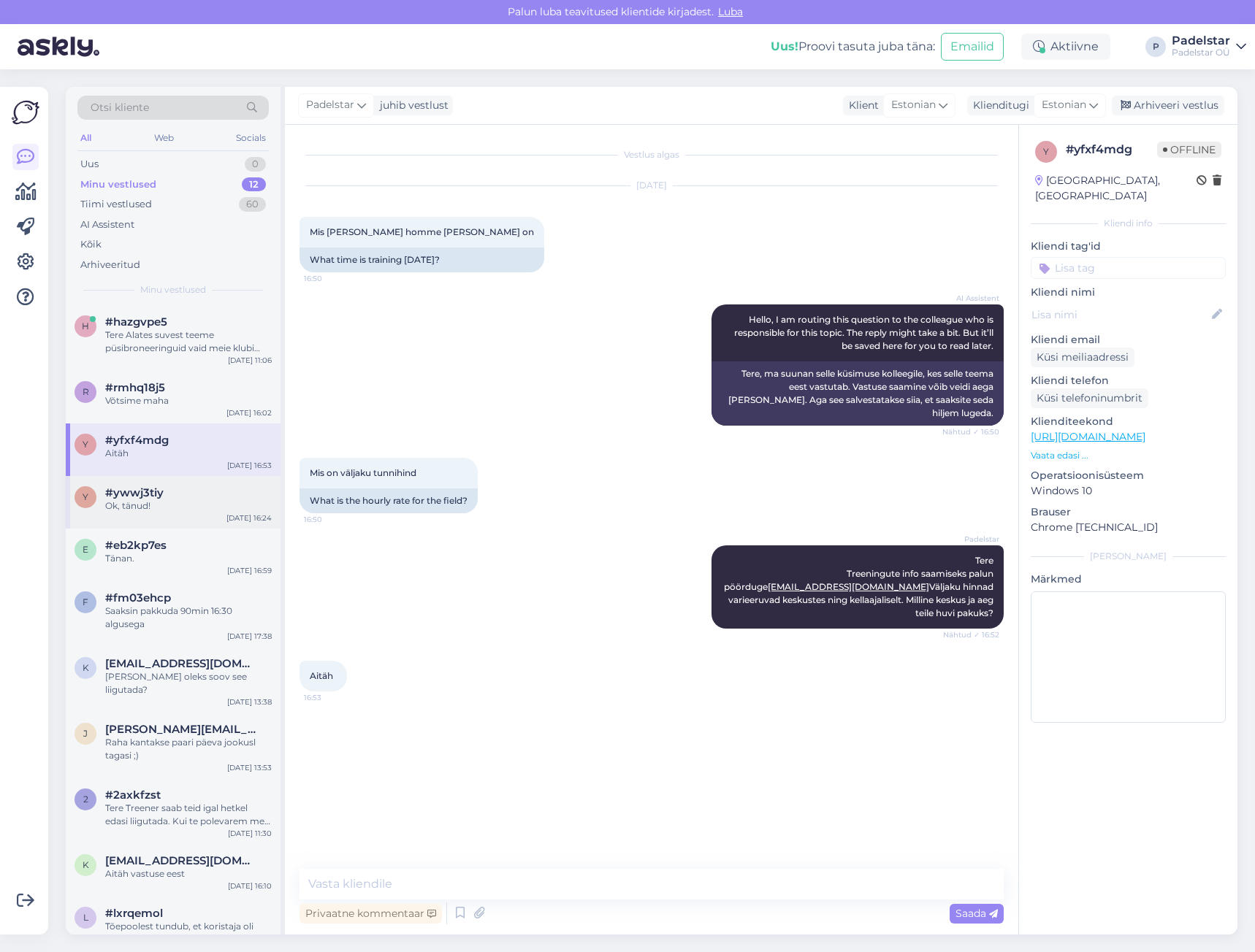
click at [156, 503] on div "Ok, tänud!" at bounding box center [188, 506] width 167 height 13
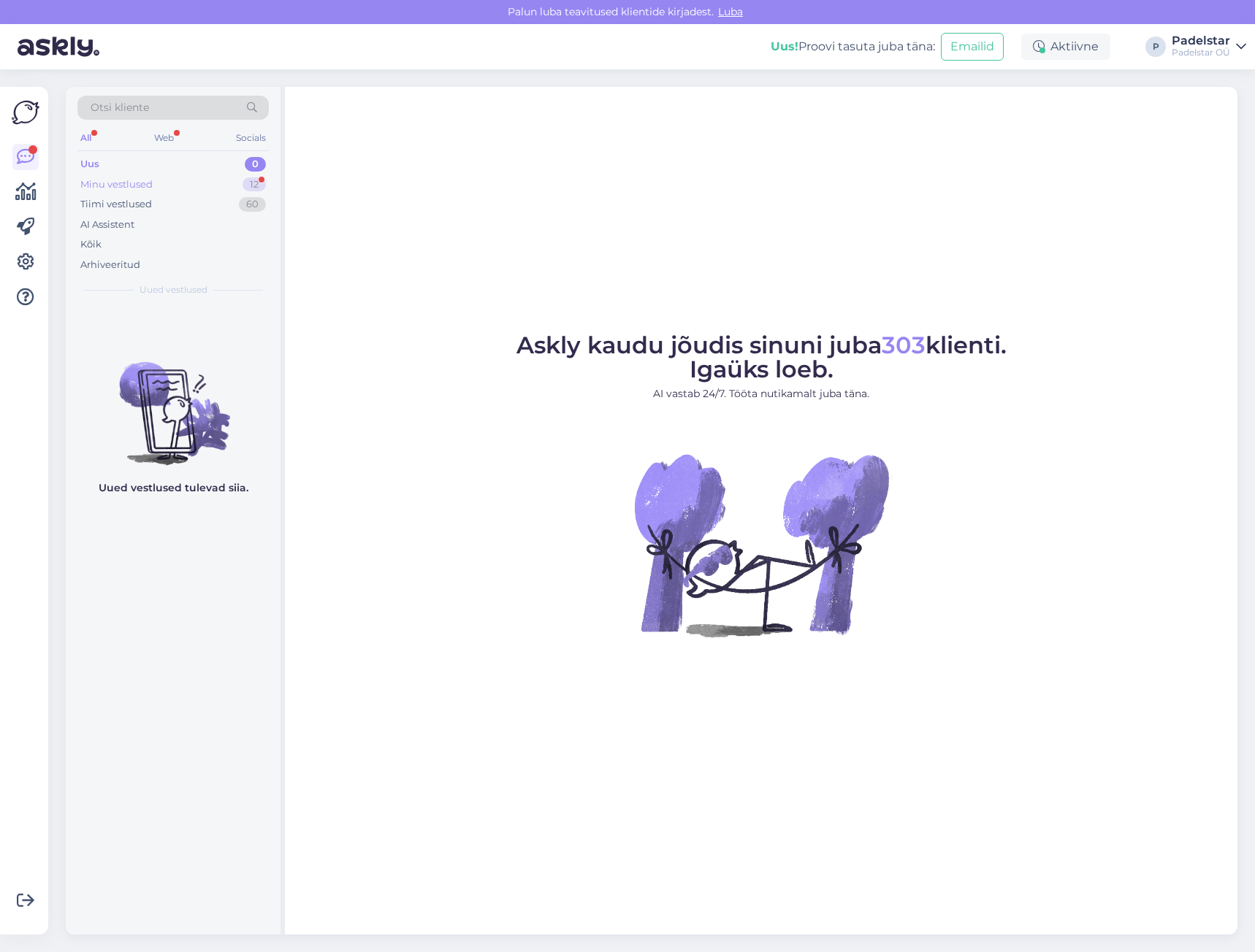
click at [153, 180] on div "Minu vestlused 12" at bounding box center [173, 184] width 191 height 20
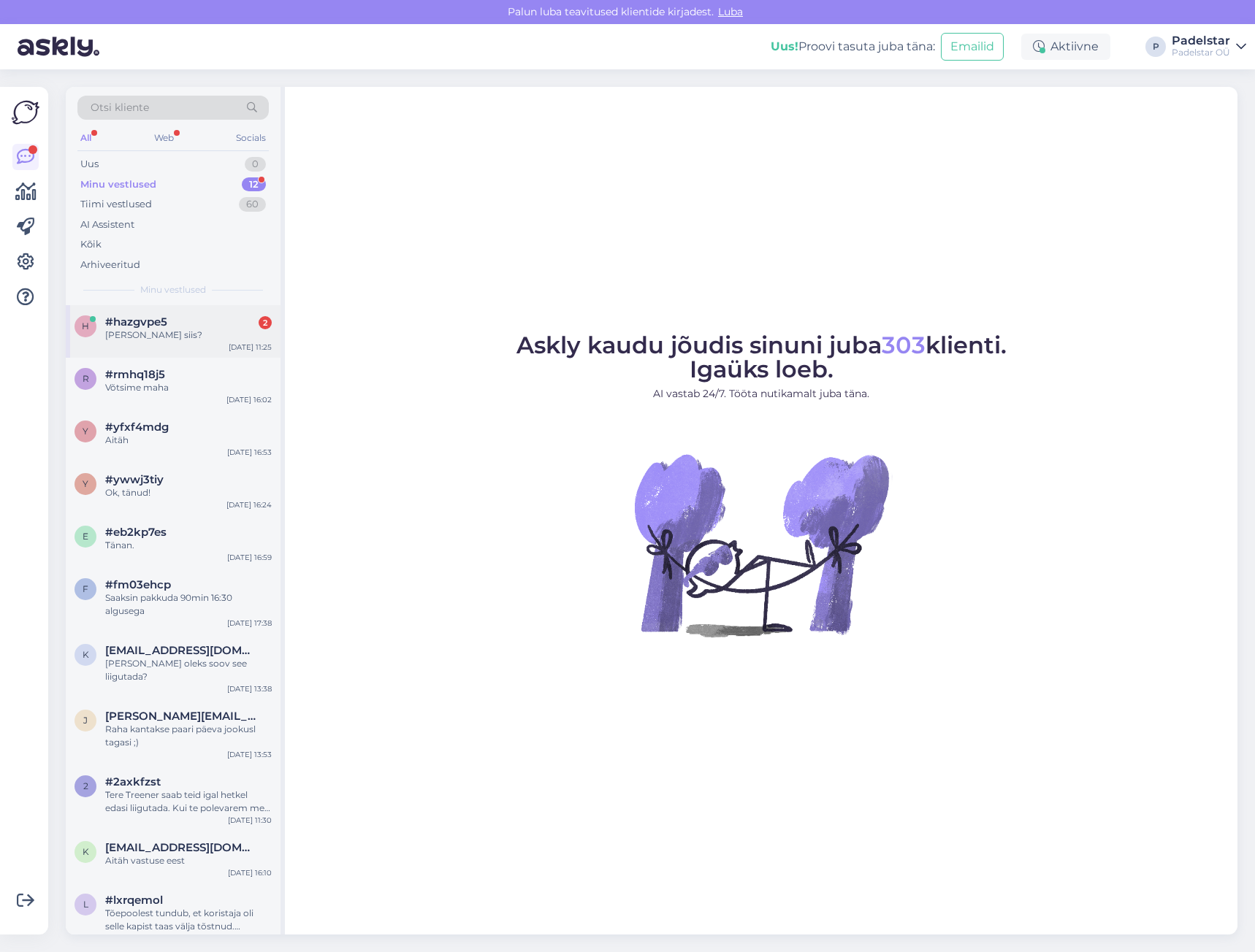
click at [134, 333] on div "ei saagi siis?" at bounding box center [188, 335] width 167 height 13
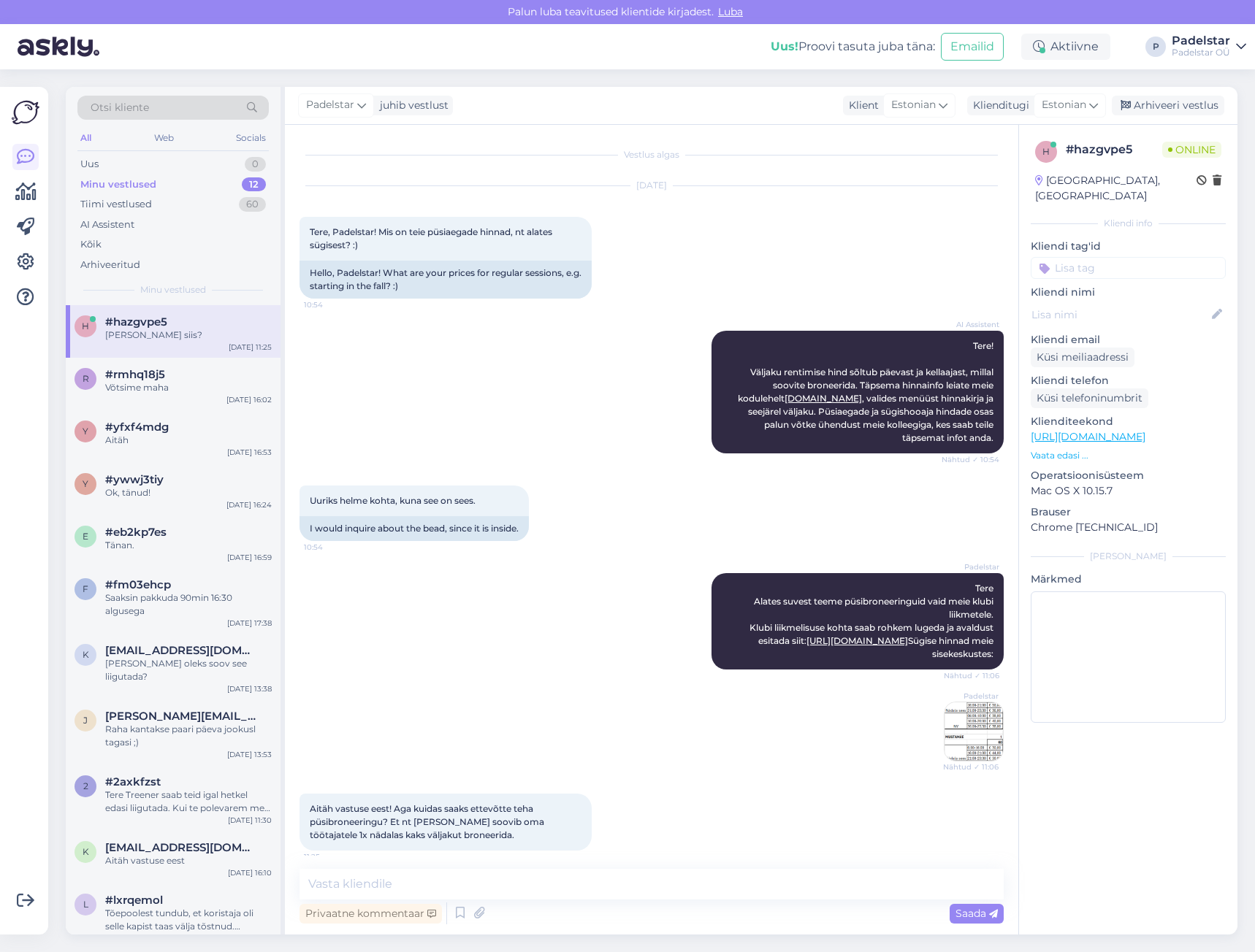
scroll to position [126, 0]
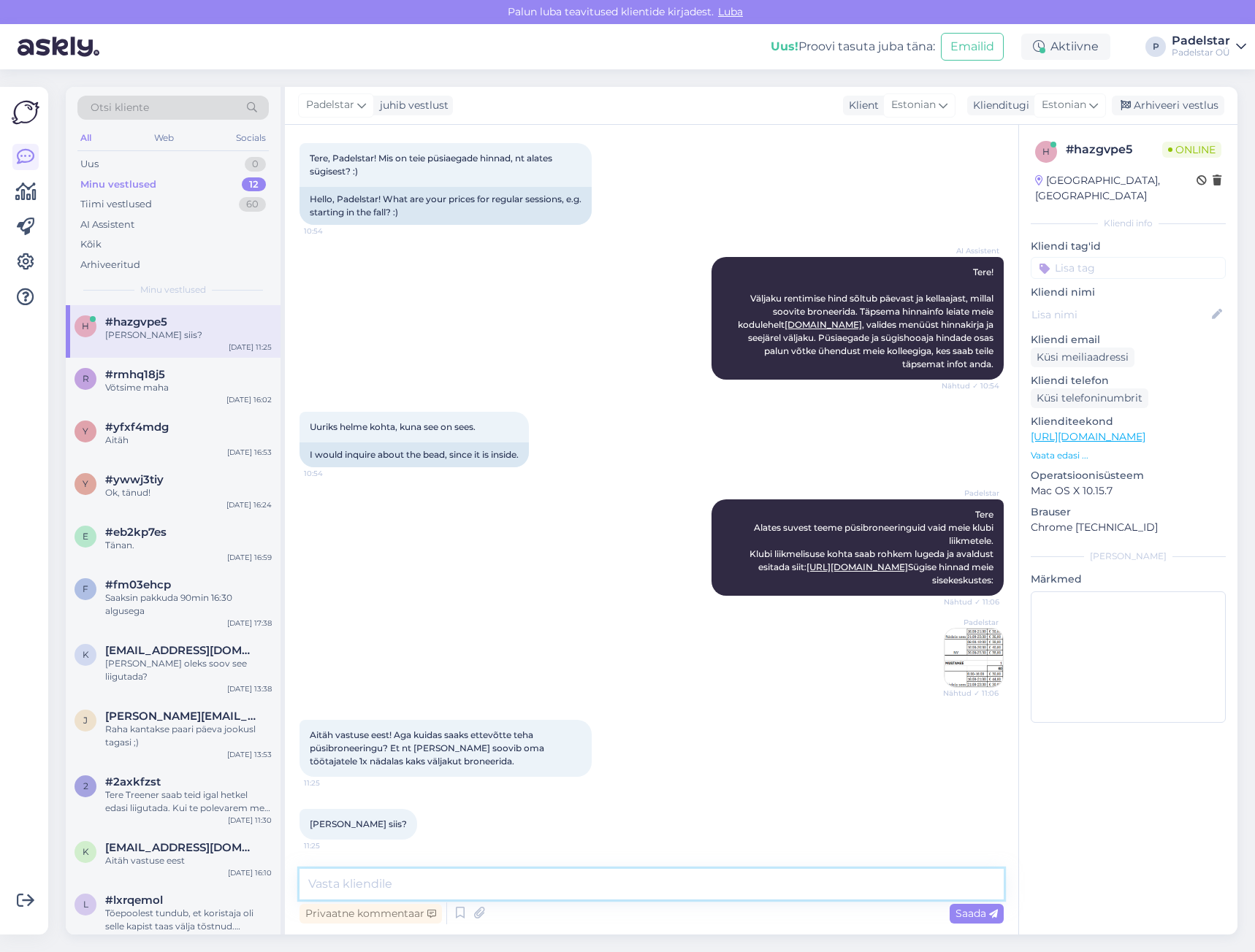
click at [452, 887] on textarea at bounding box center [652, 885] width 704 height 31
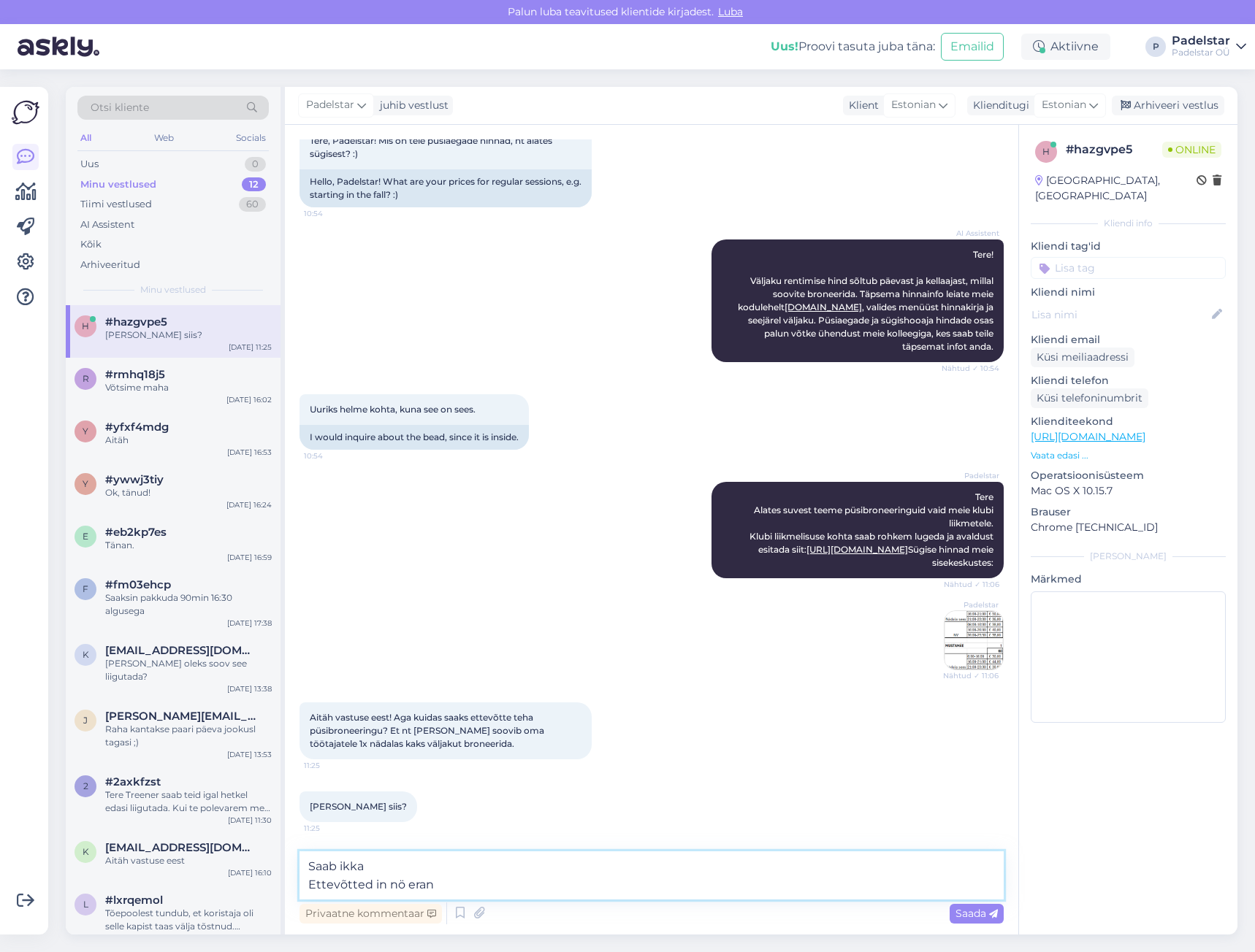
type textarea "Saab ikka Ettevõtted in nö erand"
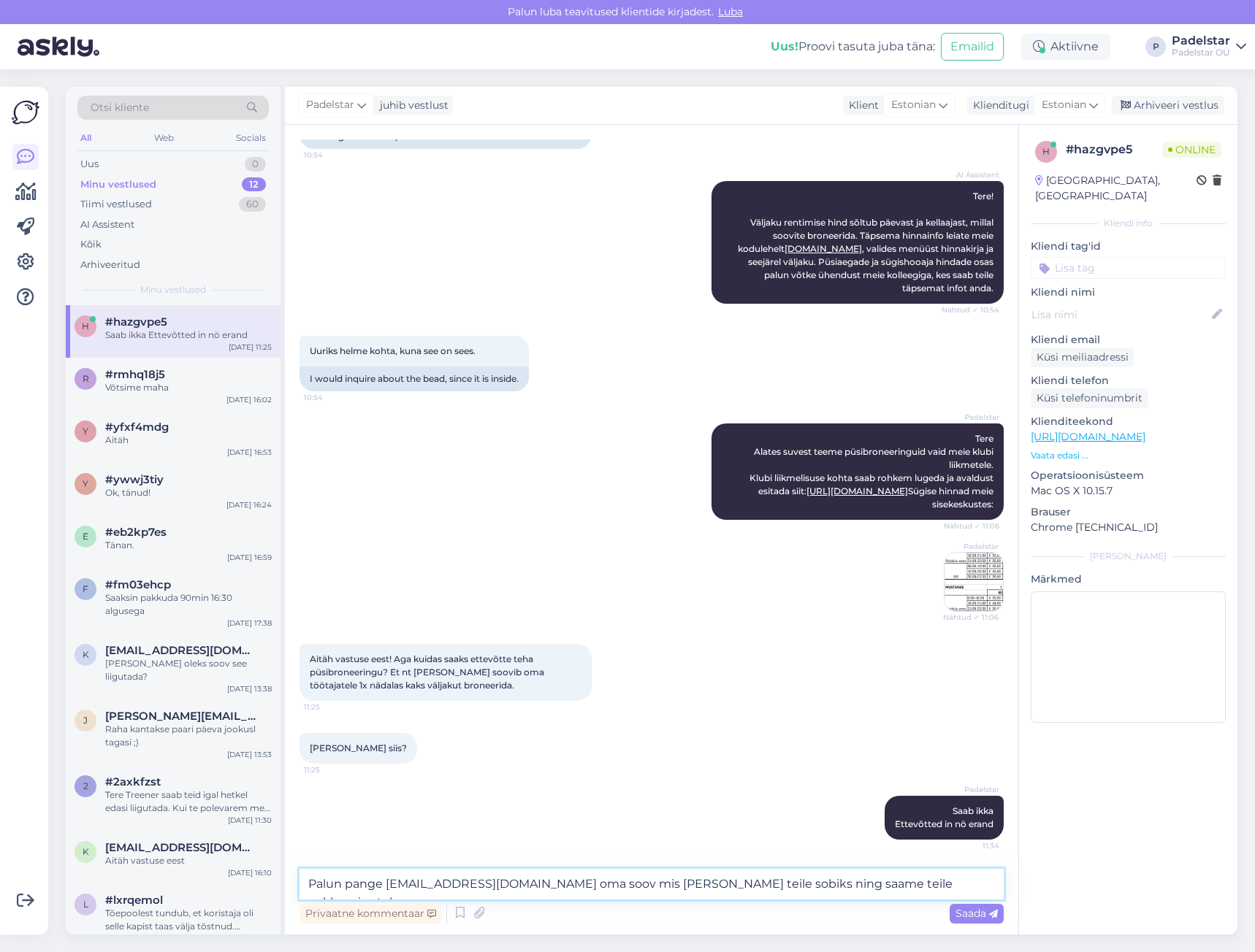
scroll to position [220, 0]
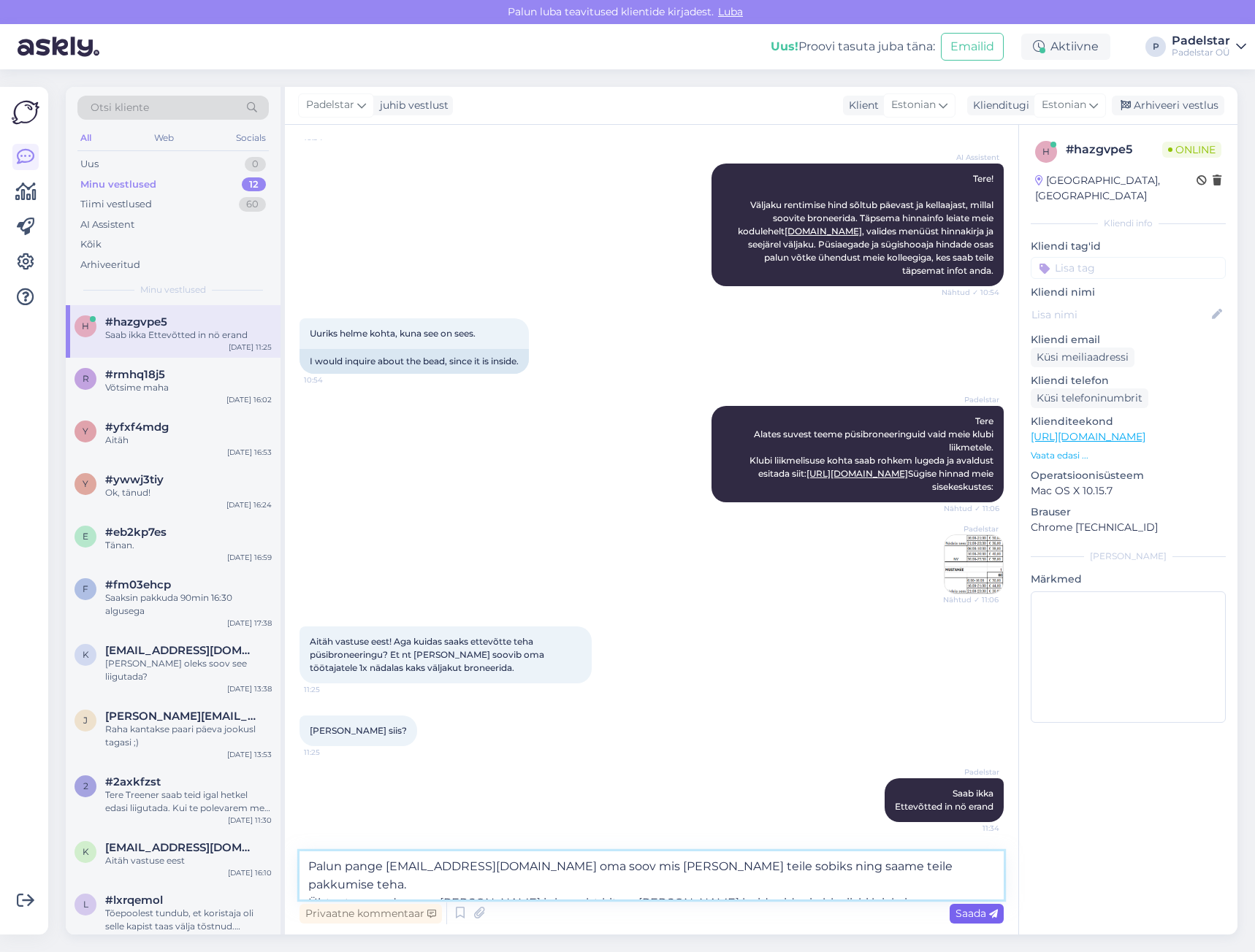
type textarea "Palun pange raili.kaasik@padelstar.ee oma soov mis ajad teile sobiks ning saame…"
click at [992, 912] on icon at bounding box center [992, 914] width 9 height 9
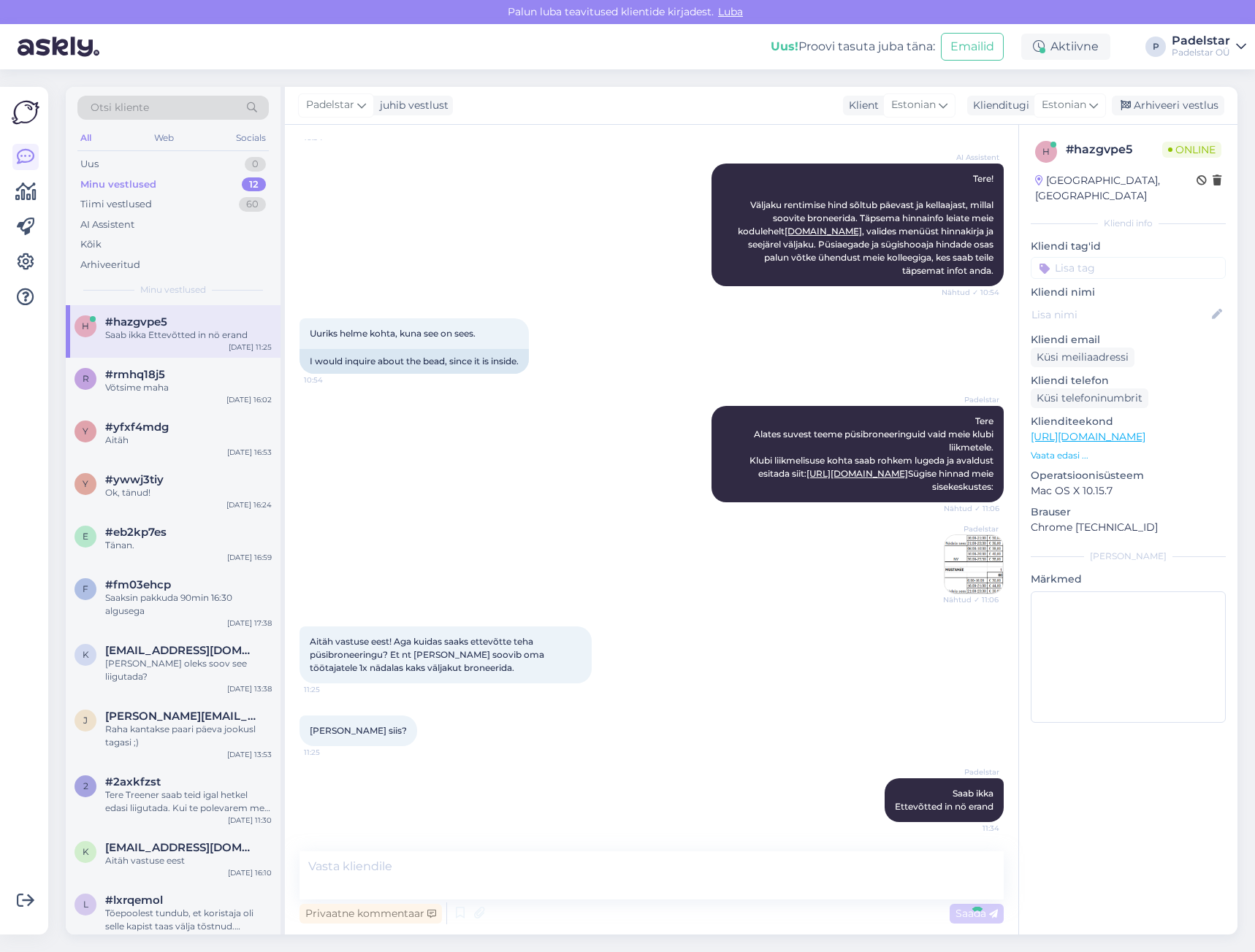
scroll to position [304, 0]
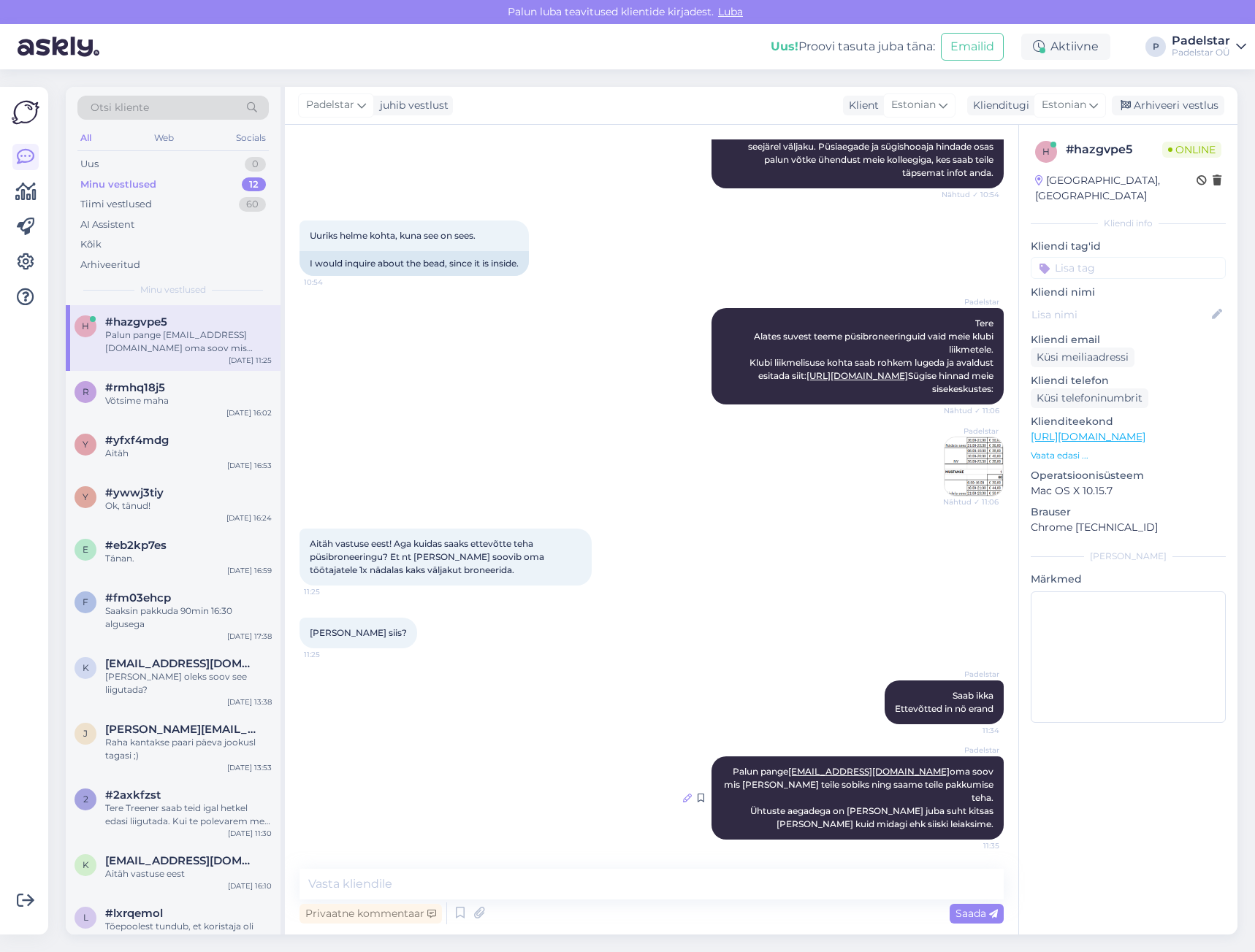
click at [683, 802] on icon at bounding box center [686, 798] width 9 height 9
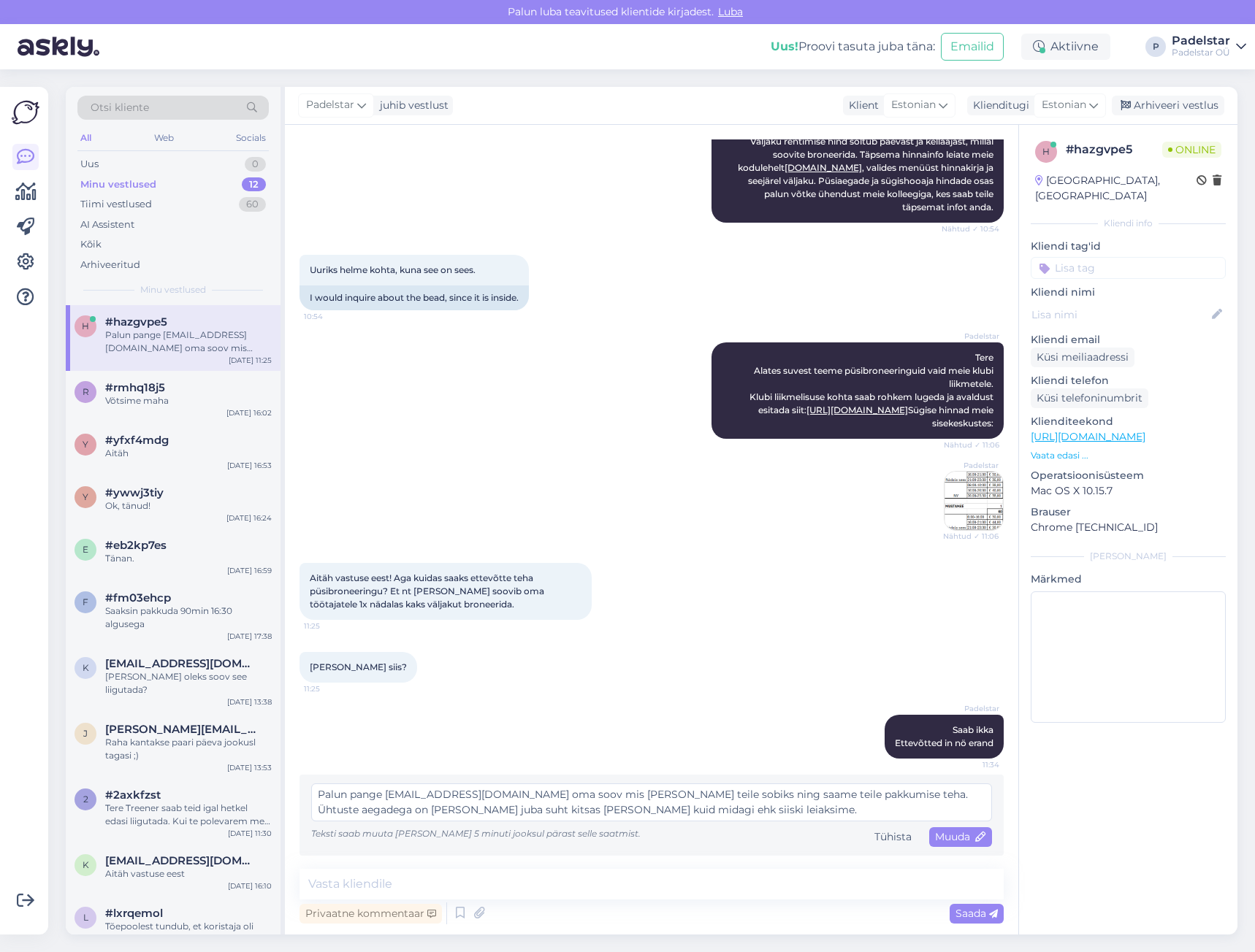
scroll to position [284, 0]
click at [325, 809] on textarea "Palun pange raili.kaasik@padelstar.ee oma soov mis ajad teile sobiks ning saame…" at bounding box center [652, 802] width 681 height 38
type textarea "Palun pange raili.kaasik@padelstar.ee oma soov mis ajad teile sobiks ning saame…"
click at [949, 837] on span "Muuda" at bounding box center [961, 837] width 51 height 13
